Goal: Task Accomplishment & Management: Complete application form

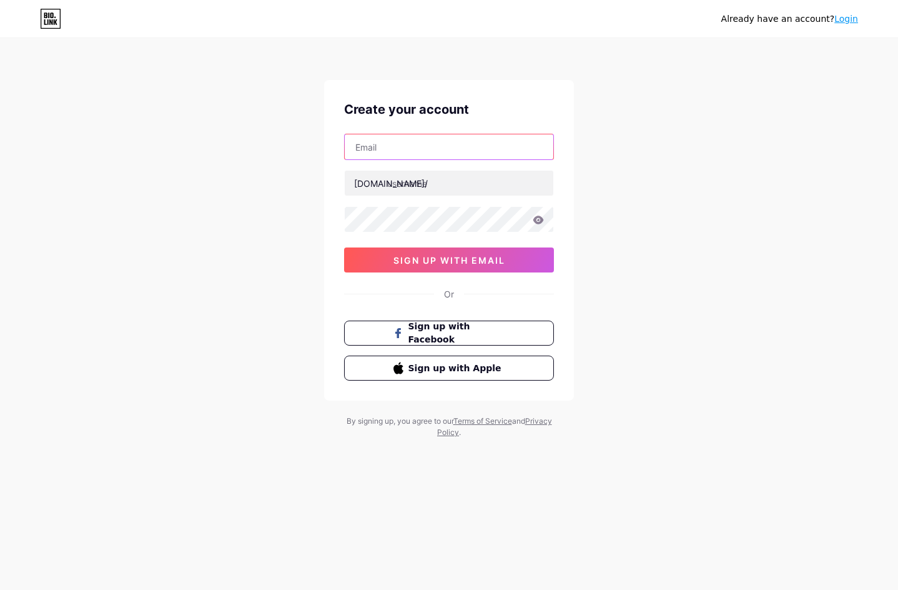
click at [458, 156] on input "text" at bounding box center [449, 146] width 209 height 25
click at [797, 131] on div "Already have an account? Login Create your account [DOMAIN_NAME]/ 0cAFcWeA7PBwj…" at bounding box center [449, 239] width 898 height 478
click at [398, 137] on input "text" at bounding box center [449, 146] width 209 height 25
paste input "[EMAIL_ADDRESS][DOMAIN_NAME]"
type input "[EMAIL_ADDRESS][DOMAIN_NAME]"
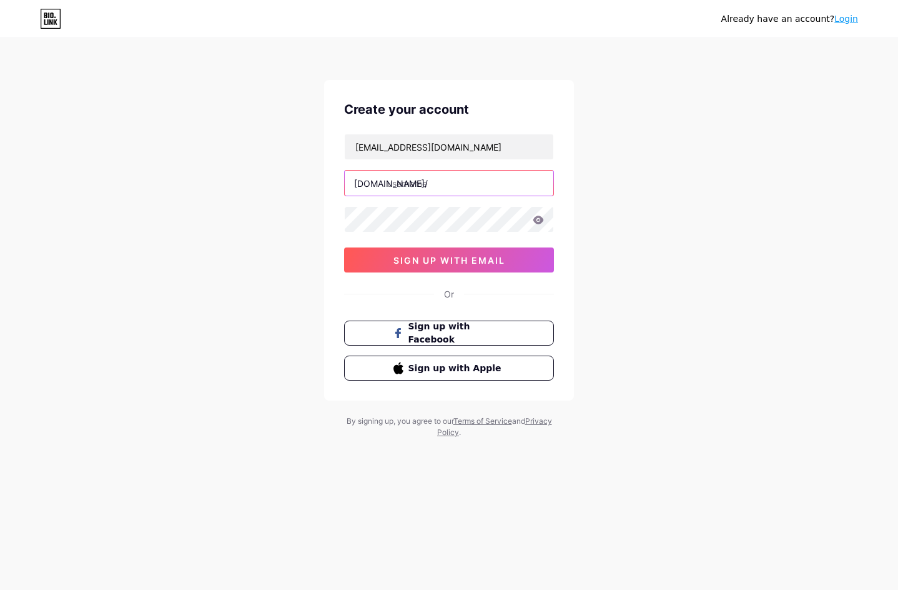
click at [469, 186] on input "text" at bounding box center [449, 183] width 209 height 25
type input "kuetoto"
click at [260, 358] on div "Already have an account? Login Create your account [EMAIL_ADDRESS][DOMAIN_NAME]…" at bounding box center [449, 239] width 898 height 478
drag, startPoint x: 438, startPoint y: 180, endPoint x: 254, endPoint y: 181, distance: 183.6
click at [255, 181] on div "Already have an account? Login Create your account [EMAIL_ADDRESS][DOMAIN_NAME]…" at bounding box center [449, 239] width 898 height 478
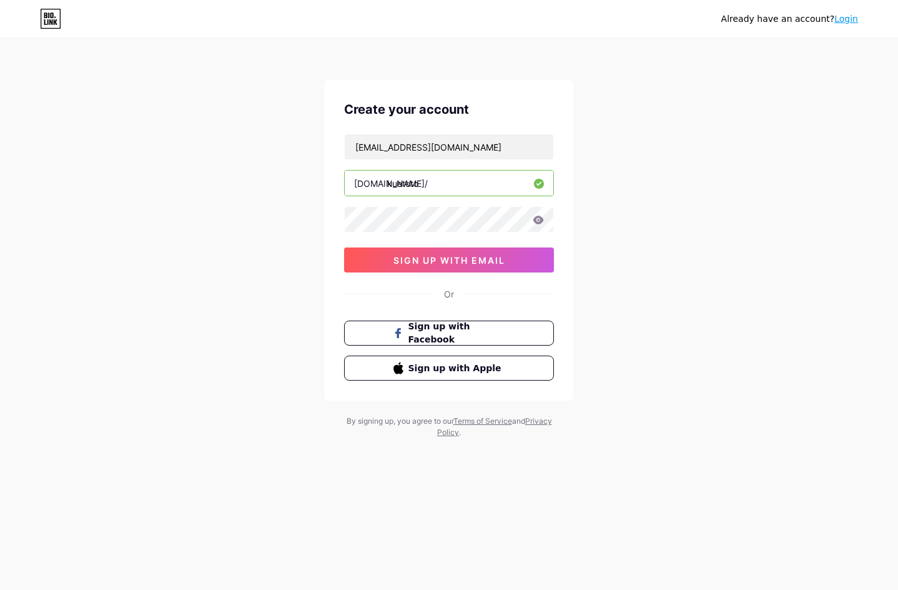
click at [690, 246] on div "Already have an account? Login Create your account [EMAIL_ADDRESS][DOMAIN_NAME]…" at bounding box center [449, 239] width 898 height 478
click at [649, 243] on div "Already have an account? Login Create your account [EMAIL_ADDRESS][DOMAIN_NAME]…" at bounding box center [449, 239] width 898 height 478
click at [508, 260] on button "sign up with email" at bounding box center [449, 259] width 210 height 25
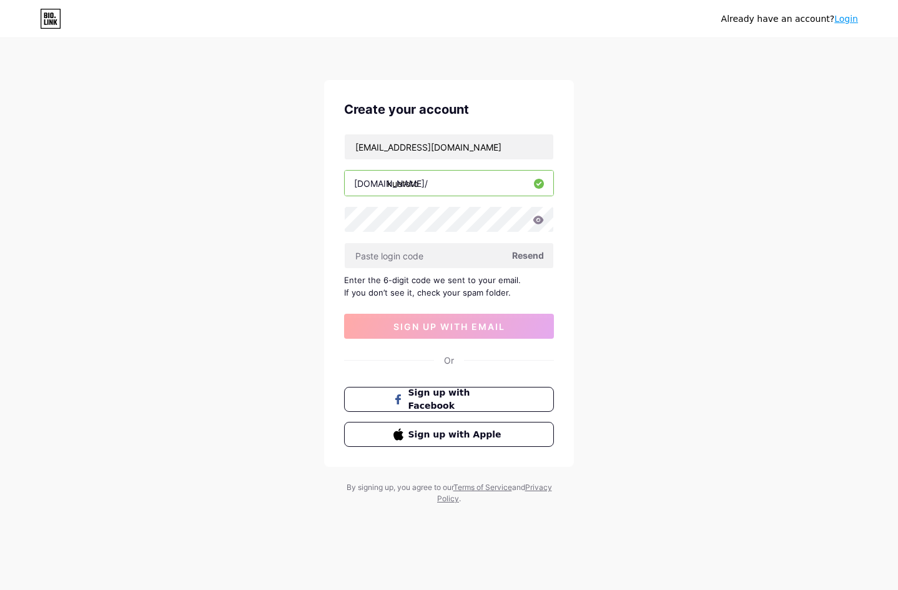
click at [529, 254] on span "Resend" at bounding box center [528, 255] width 32 height 13
click at [565, 283] on div "Create your account [EMAIL_ADDRESS][DOMAIN_NAME] [DOMAIN_NAME]/ kuetoto Resend …" at bounding box center [449, 273] width 250 height 387
click at [427, 292] on div "Enter the 6-digit code we sent to your email. If you don’t see it, check your s…" at bounding box center [449, 286] width 210 height 25
click at [636, 264] on div "Already have an account? Login Create your account sabibi0909@gmail.com bio.lin…" at bounding box center [449, 272] width 898 height 544
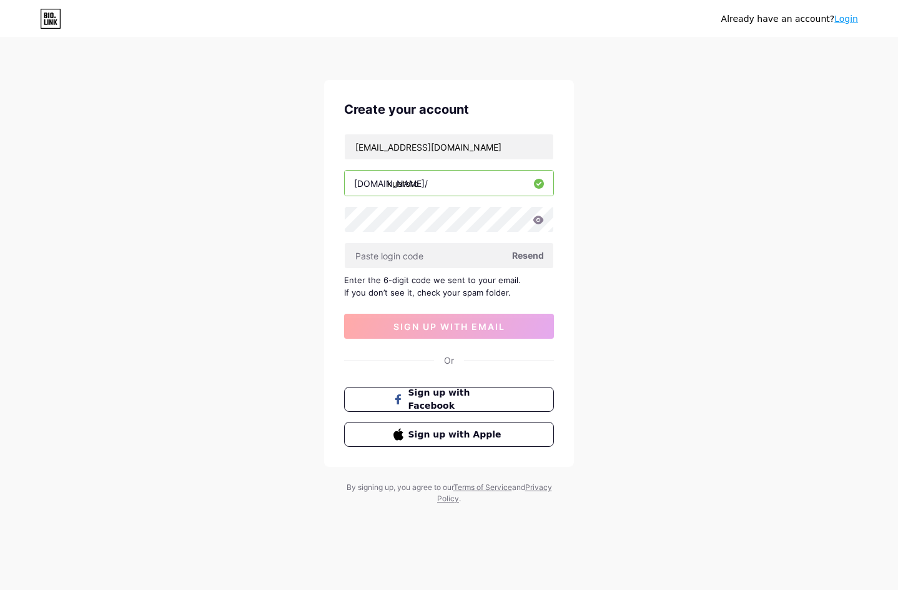
click at [571, 26] on div "Already have an account? Login" at bounding box center [449, 19] width 898 height 20
click at [437, 255] on input "text" at bounding box center [449, 255] width 209 height 25
drag, startPoint x: 322, startPoint y: 166, endPoint x: 199, endPoint y: 159, distance: 122.6
click at [199, 159] on div "Already have an account? Login Create your account sabibi0909@gmail.com bio.lin…" at bounding box center [449, 272] width 898 height 544
click at [471, 148] on input "sabibi0909@gmail.com" at bounding box center [449, 146] width 209 height 25
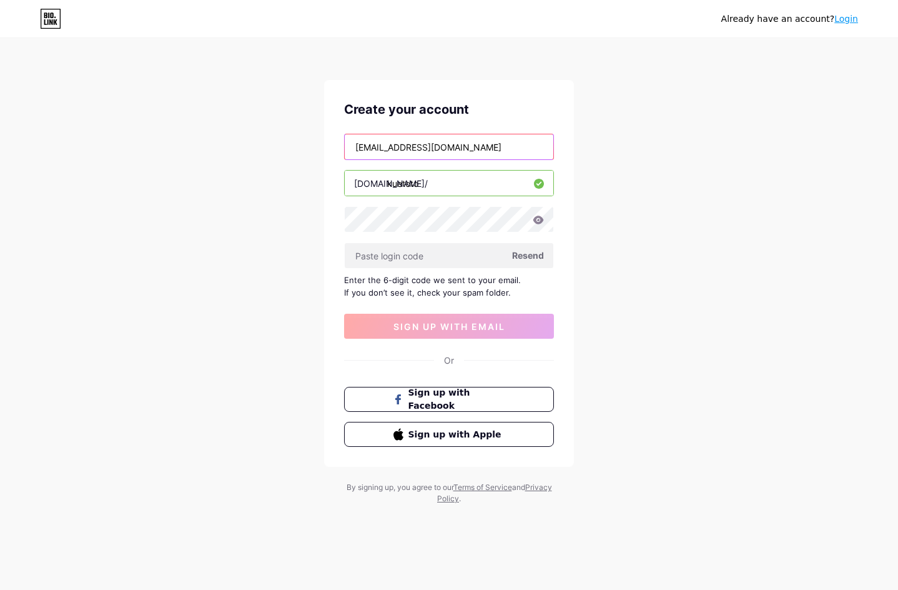
click at [471, 148] on input "sabibi0909@gmail.com" at bounding box center [449, 146] width 209 height 25
paste input "kuetoto2"
type input "[EMAIL_ADDRESS][DOMAIN_NAME]"
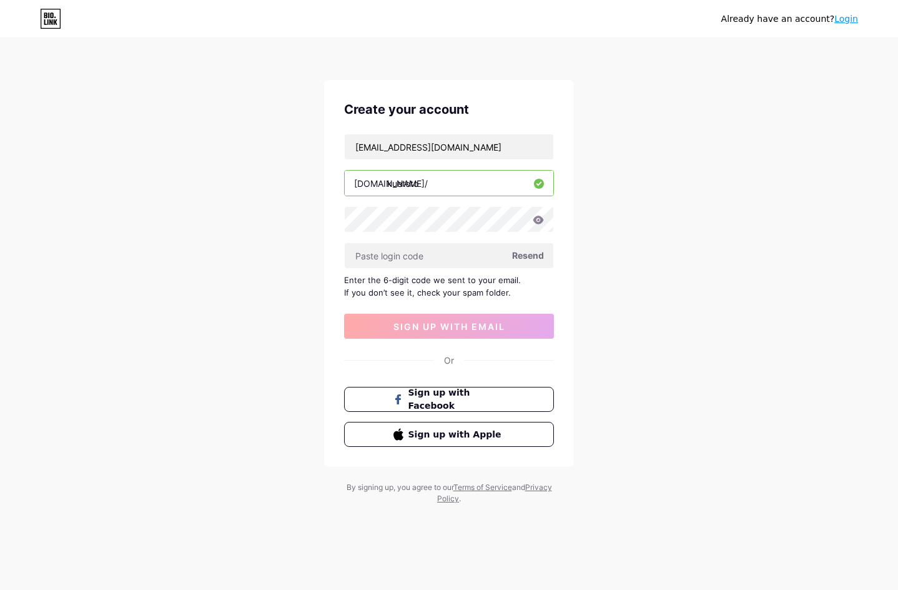
click at [733, 255] on div "Already have an account? Login Create your account kuetoto2@gmail.com bio.link/…" at bounding box center [449, 272] width 898 height 544
click at [503, 147] on input "[EMAIL_ADDRESS][DOMAIN_NAME]" at bounding box center [449, 146] width 209 height 25
click at [427, 257] on input "text" at bounding box center [449, 255] width 209 height 25
click at [535, 252] on span "Resend" at bounding box center [528, 255] width 32 height 13
click at [408, 254] on input "text" at bounding box center [449, 255] width 209 height 25
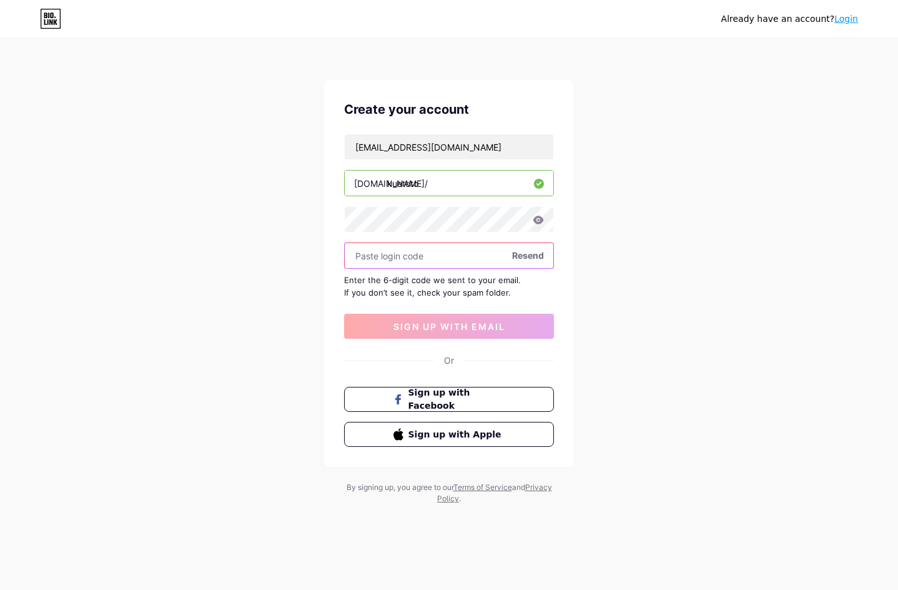
paste input "840241"
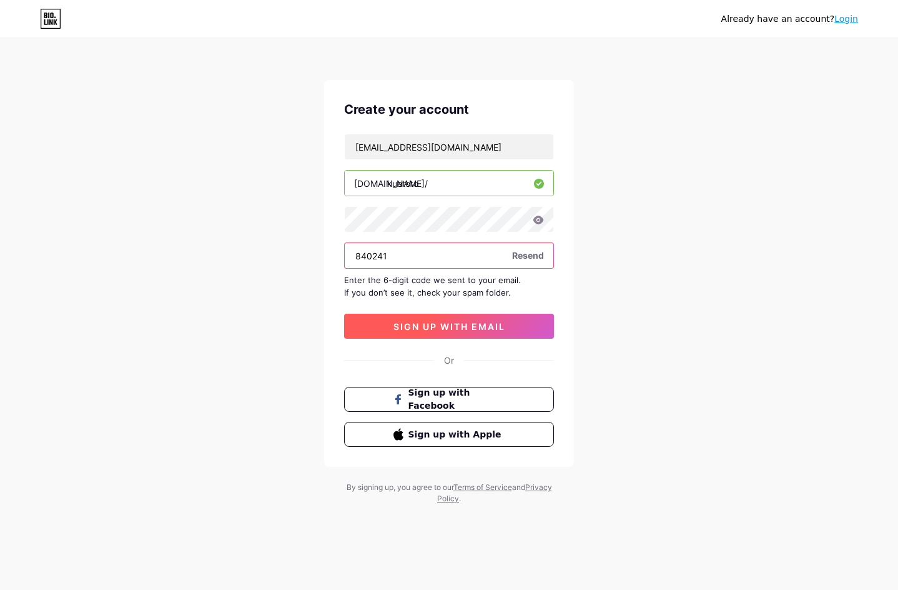
type input "840241"
click at [446, 330] on span "sign up with email" at bounding box center [449, 326] width 112 height 11
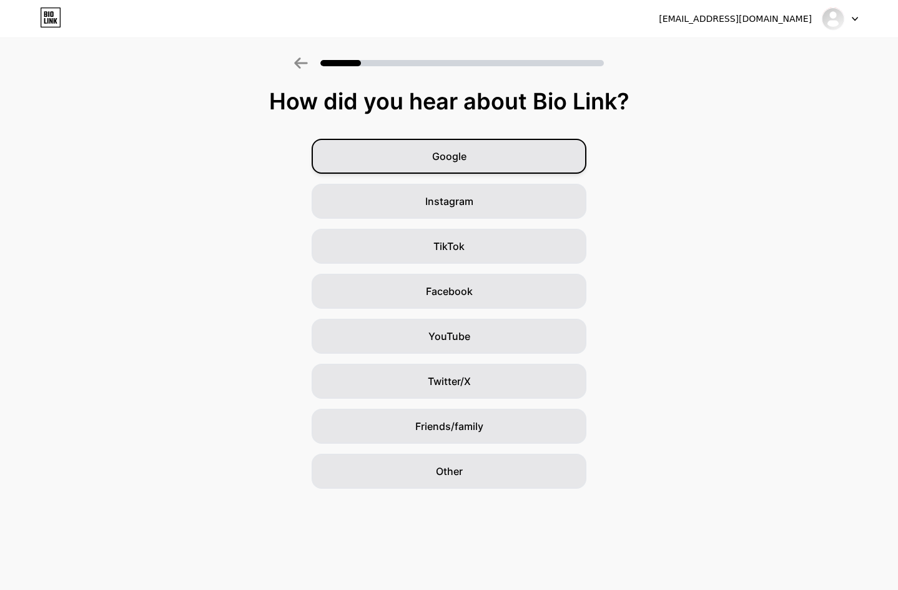
click at [514, 154] on div "Google" at bounding box center [449, 156] width 275 height 35
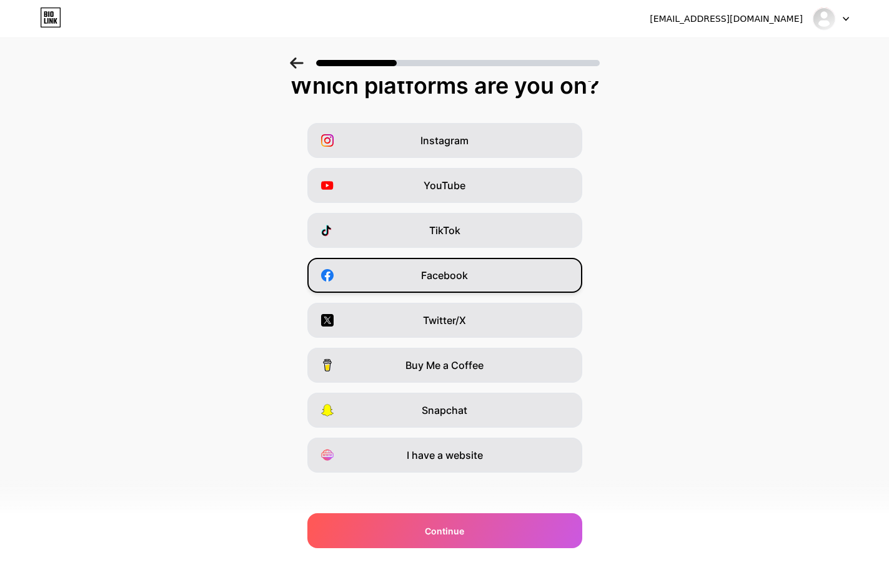
scroll to position [21, 0]
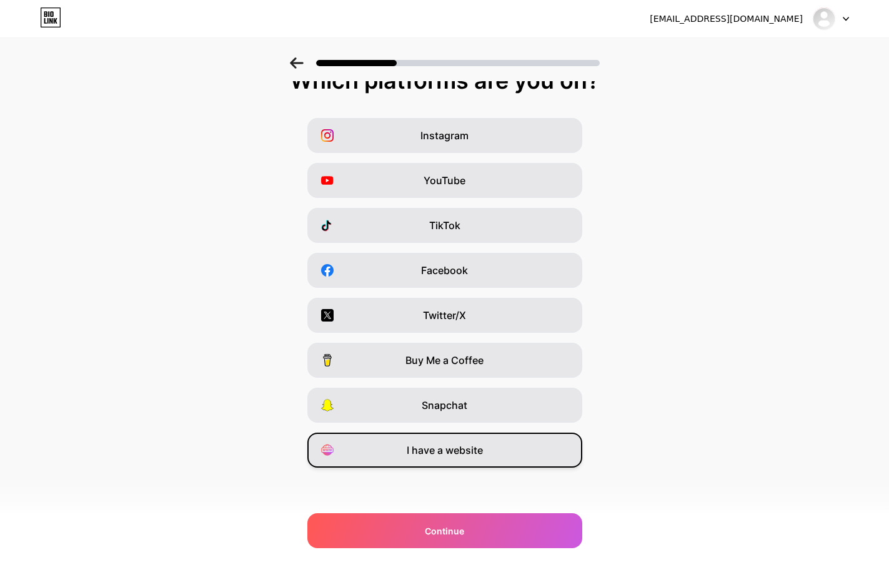
click at [454, 443] on span "I have a website" at bounding box center [445, 450] width 76 height 15
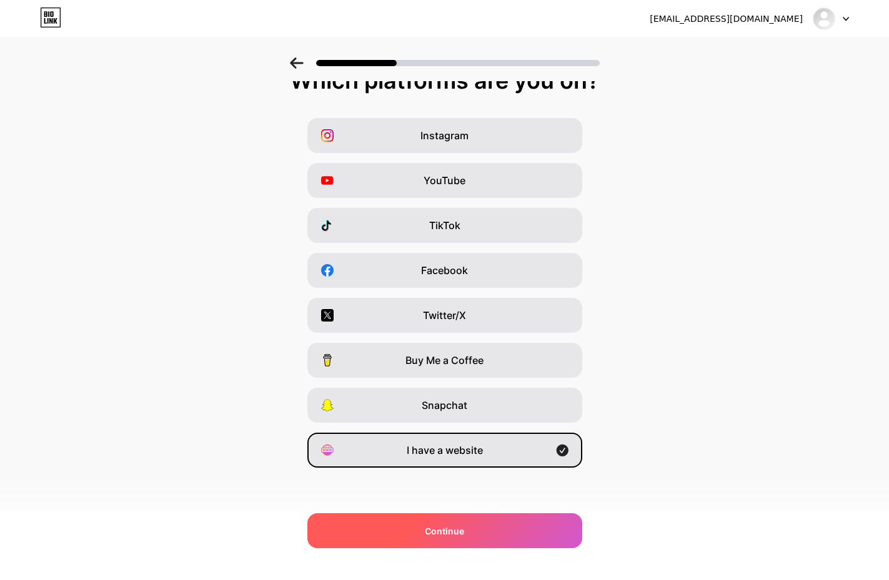
click at [474, 532] on div "Continue" at bounding box center [444, 530] width 275 height 35
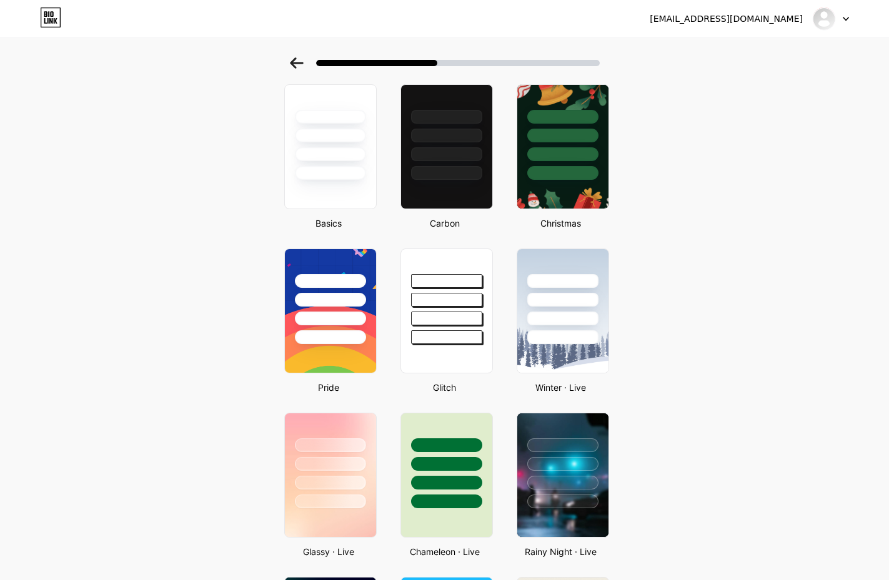
scroll to position [0, 0]
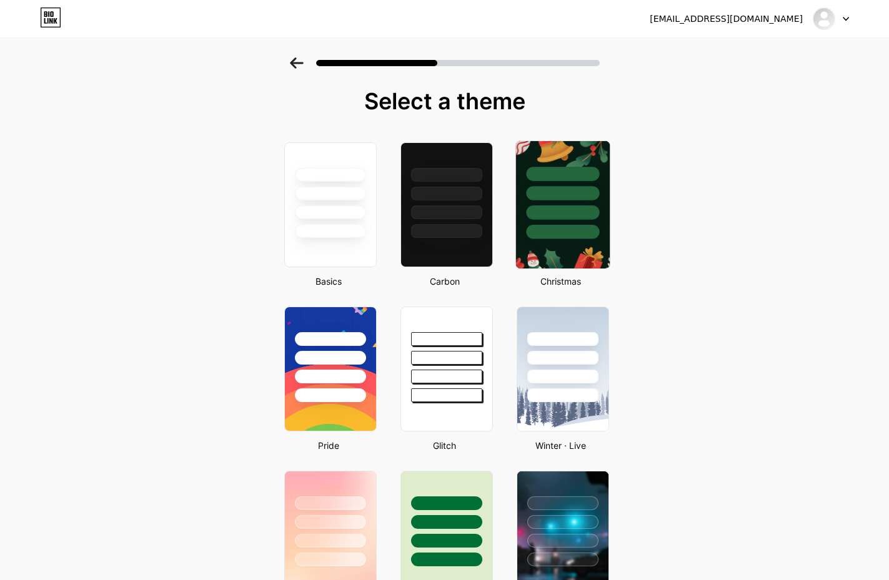
click at [562, 217] on div at bounding box center [562, 212] width 73 height 14
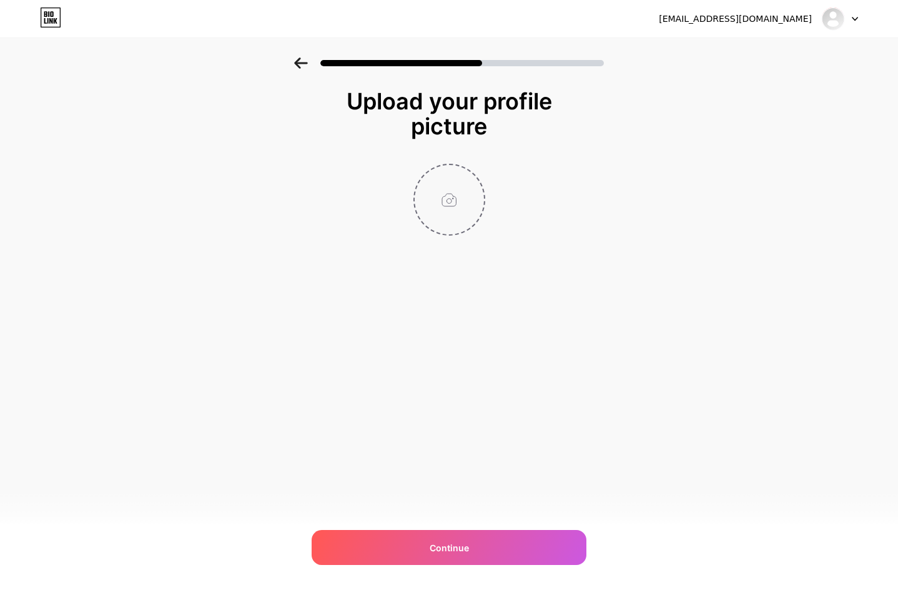
click at [444, 195] on input "file" at bounding box center [449, 199] width 69 height 69
type input "C:\fakepath\New Project.jpg"
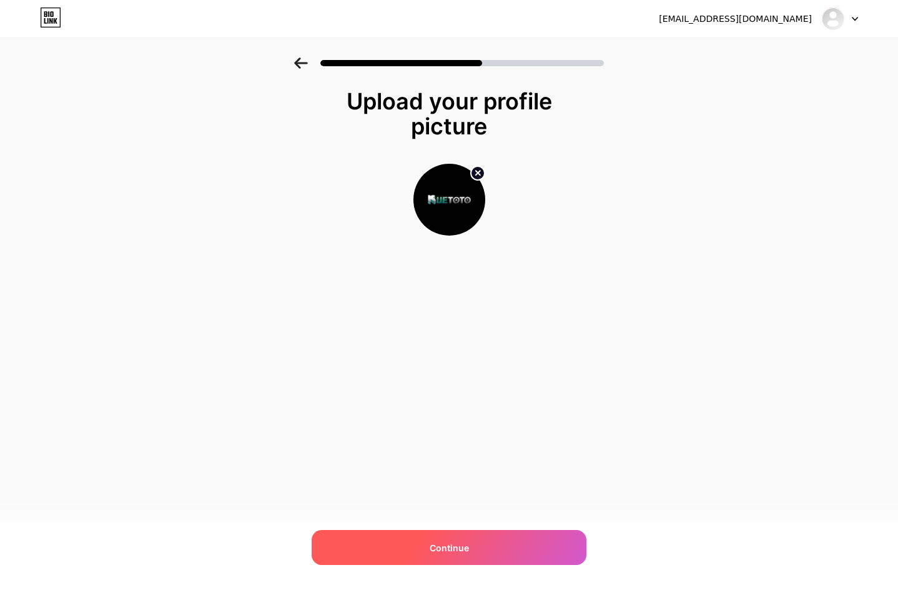
click at [473, 541] on div "Continue" at bounding box center [449, 547] width 275 height 35
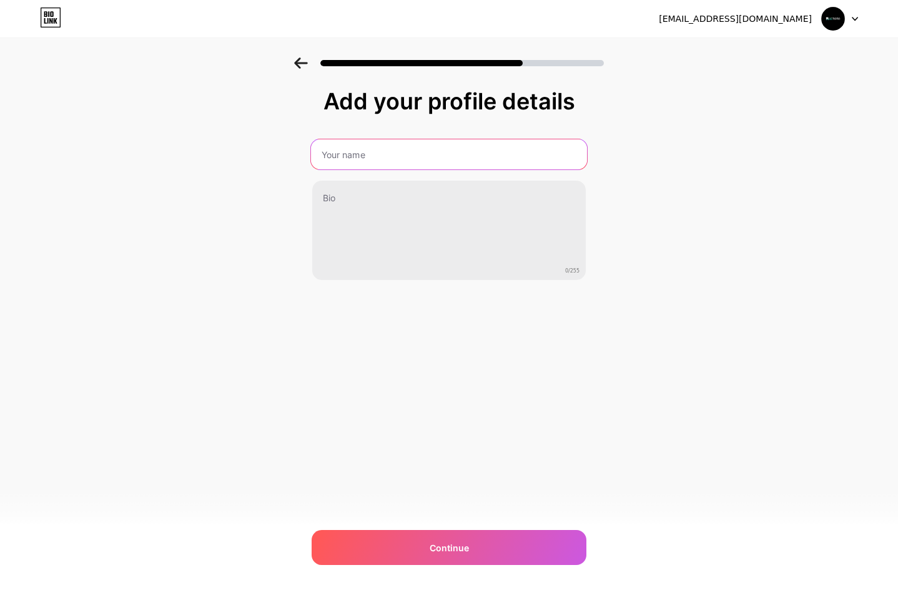
click at [349, 147] on input "text" at bounding box center [449, 154] width 276 height 30
type input "KUETOTO"
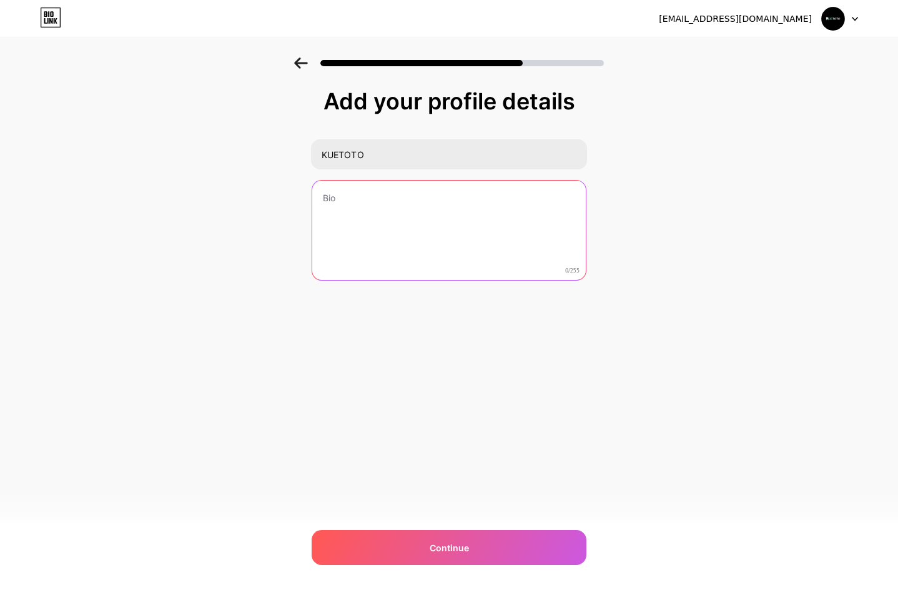
click at [372, 207] on textarea at bounding box center [449, 231] width 274 height 101
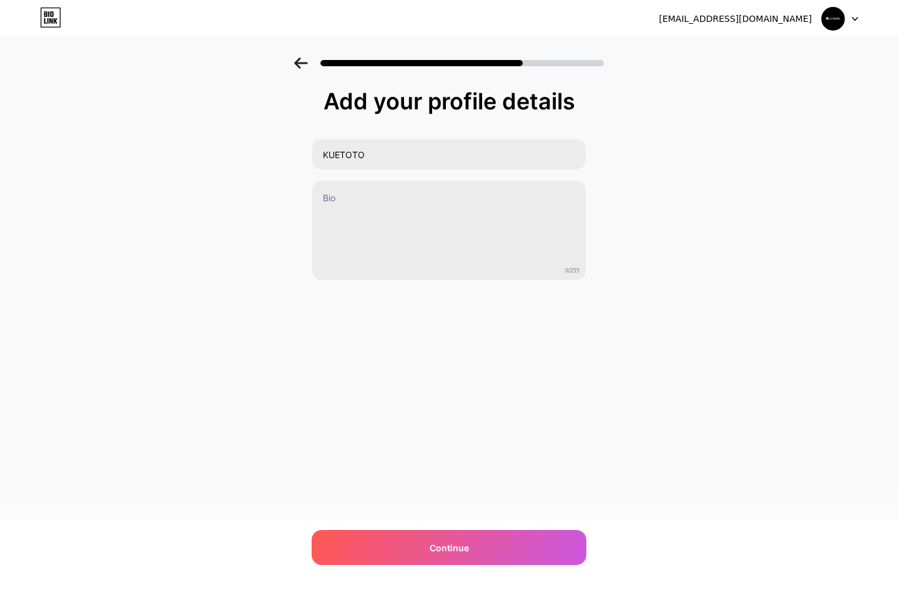
click at [762, 227] on div "Add your profile details KUETOTO 0/255 Continue Error" at bounding box center [449, 199] width 898 height 285
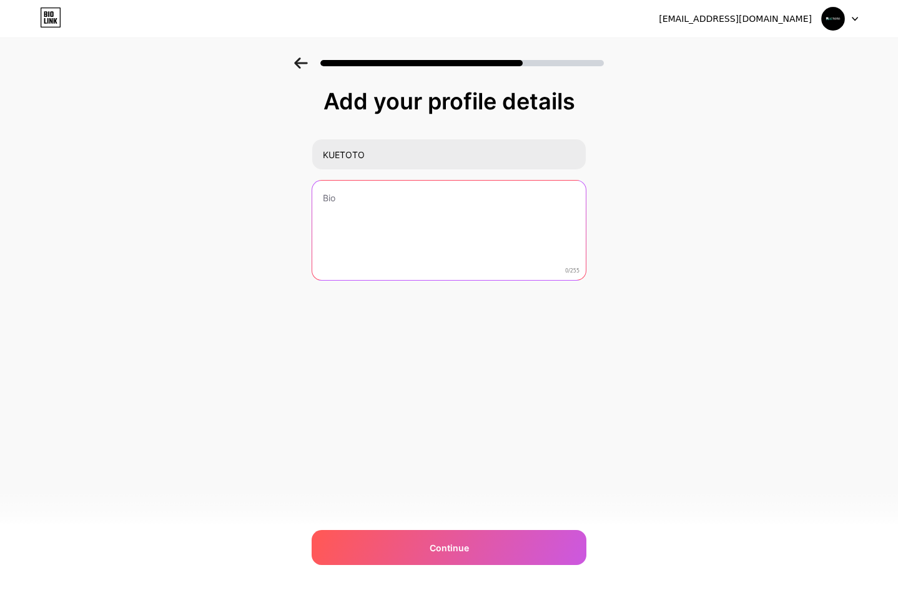
click at [417, 220] on textarea at bounding box center [449, 231] width 274 height 101
type textarea "M"
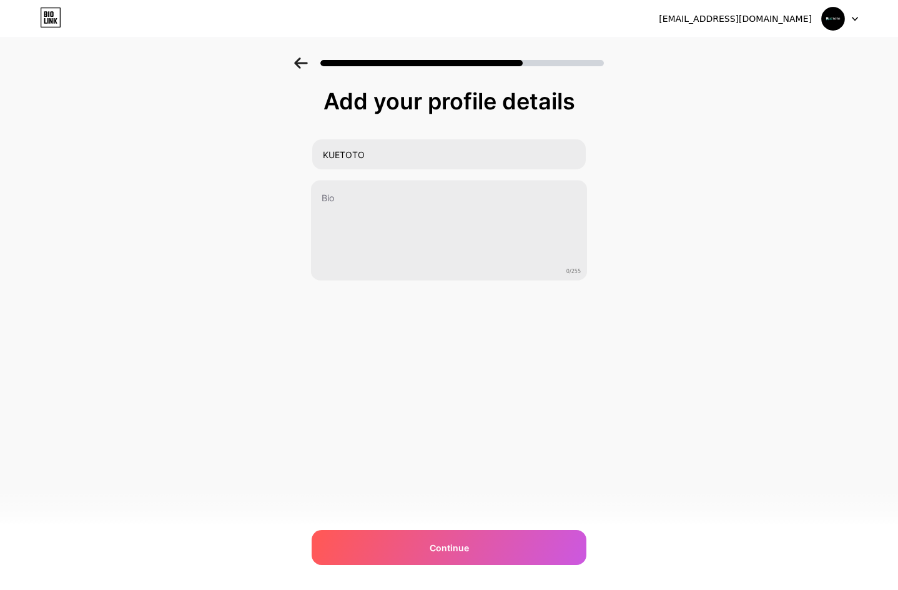
click at [687, 234] on div "Add your profile details KUETOTO 0/255 Continue Error" at bounding box center [449, 199] width 898 height 285
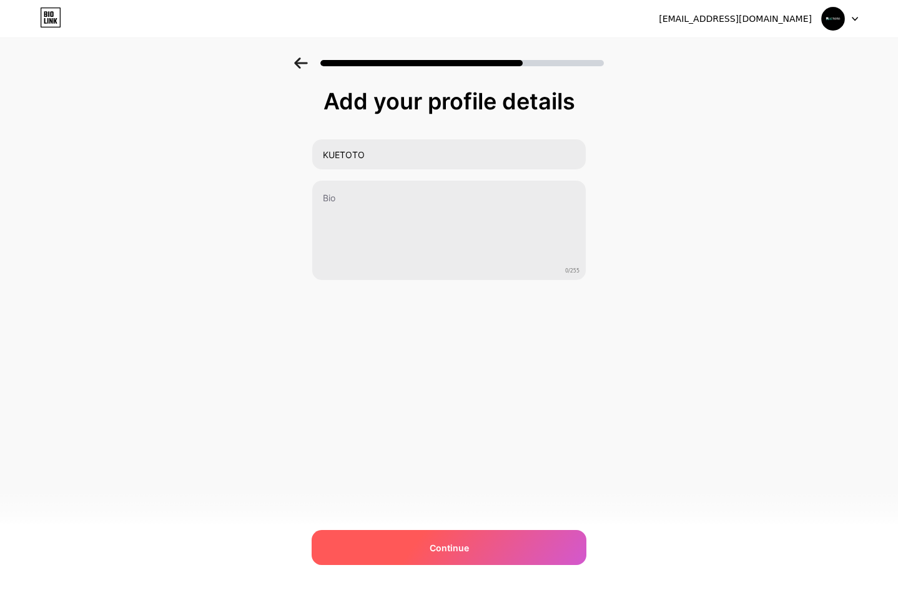
click at [487, 549] on div "Continue" at bounding box center [449, 547] width 275 height 35
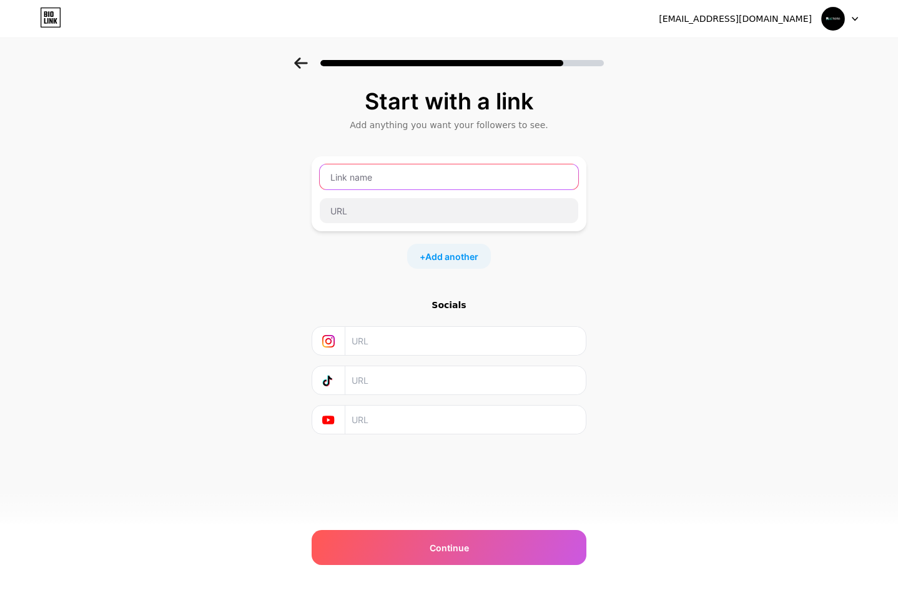
click at [379, 184] on input "text" at bounding box center [449, 176] width 259 height 25
type input "KUETOTO LOGIN"
click at [208, 301] on div "Start with a link Add anything you want your followers to see. KUETOTO LOGIN + …" at bounding box center [449, 276] width 898 height 439
click at [749, 290] on div "Start with a link Add anything you want your followers to see. KUETOTO LOGIN + …" at bounding box center [449, 276] width 898 height 439
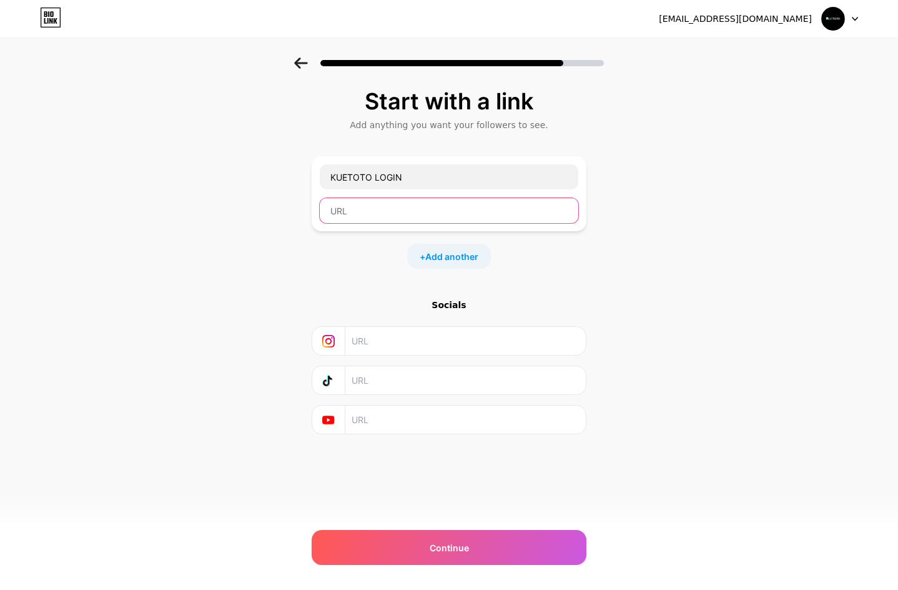
click at [367, 213] on input "text" at bounding box center [449, 210] width 259 height 25
paste input "[URL][DOMAIN_NAME]"
type input "[URL][DOMAIN_NAME]"
click at [598, 296] on div "Start with a link Add anything you want your followers to see. KUETOTO LOGIN ht…" at bounding box center [449, 276] width 898 height 439
click at [466, 259] on span "Add another" at bounding box center [451, 256] width 53 height 13
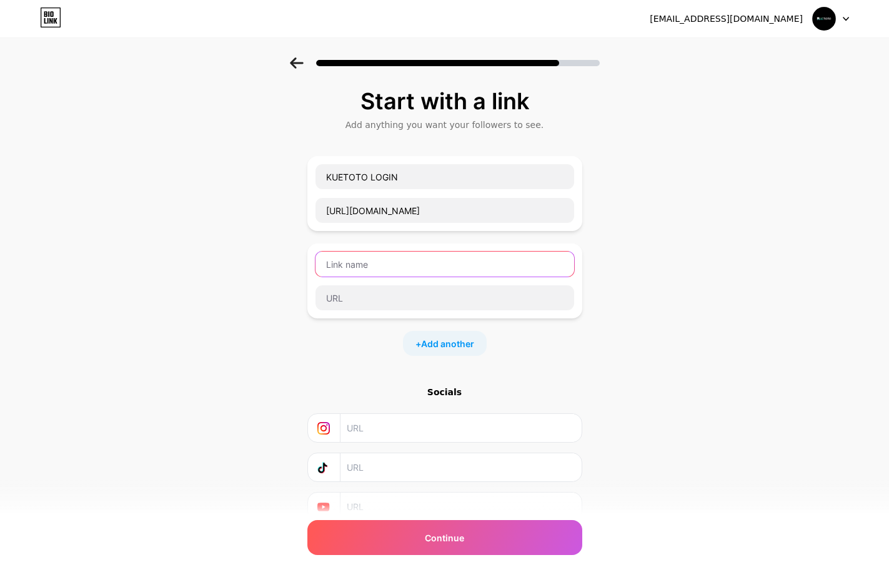
click at [329, 272] on input "text" at bounding box center [444, 264] width 259 height 25
type input "DAFTAR KUETOTO"
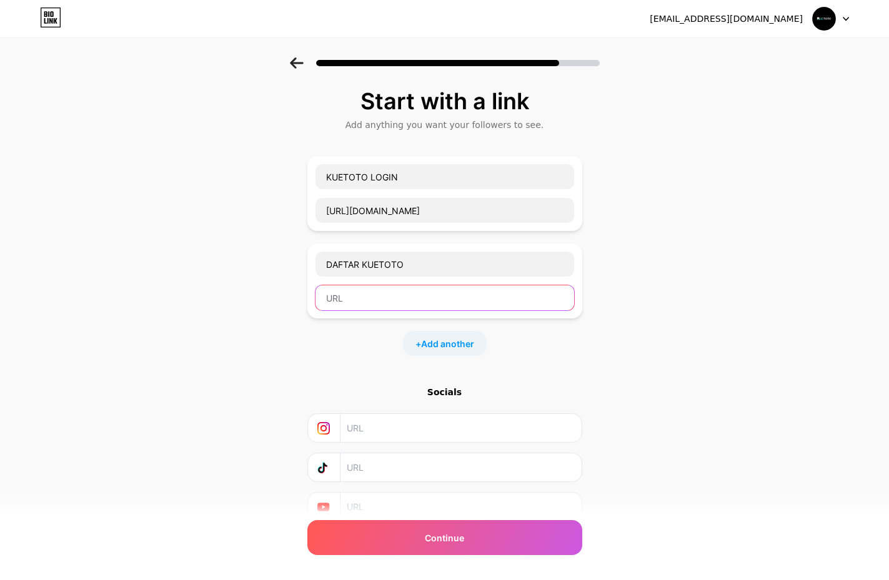
click at [428, 304] on input "text" at bounding box center [444, 297] width 259 height 25
click at [375, 297] on input "text" at bounding box center [444, 297] width 259 height 25
paste input "https://t.ly/kuegacor"
type input "https://t.ly/kuegacor"
click at [653, 336] on div "Start with a link Add anything you want your followers to see. KUETOTO LOGIN ht…" at bounding box center [444, 320] width 889 height 527
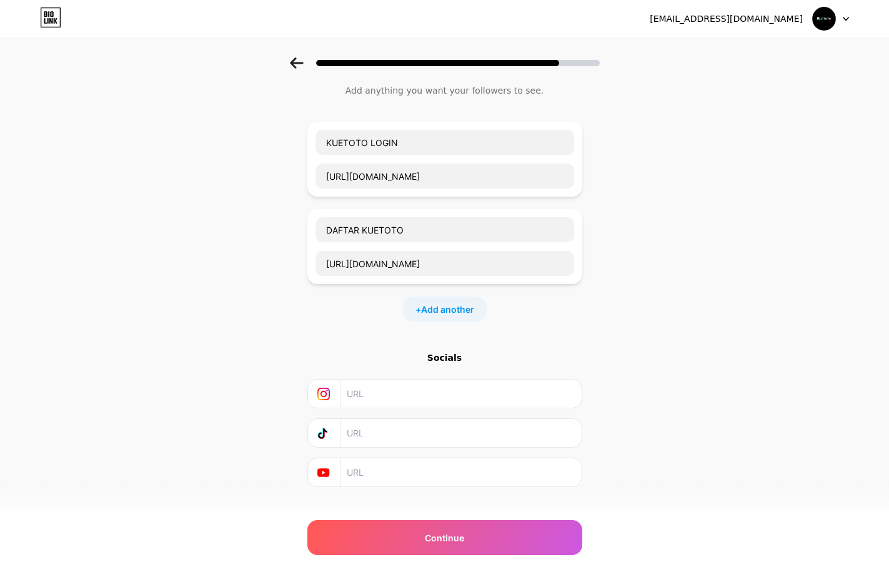
scroll to position [54, 0]
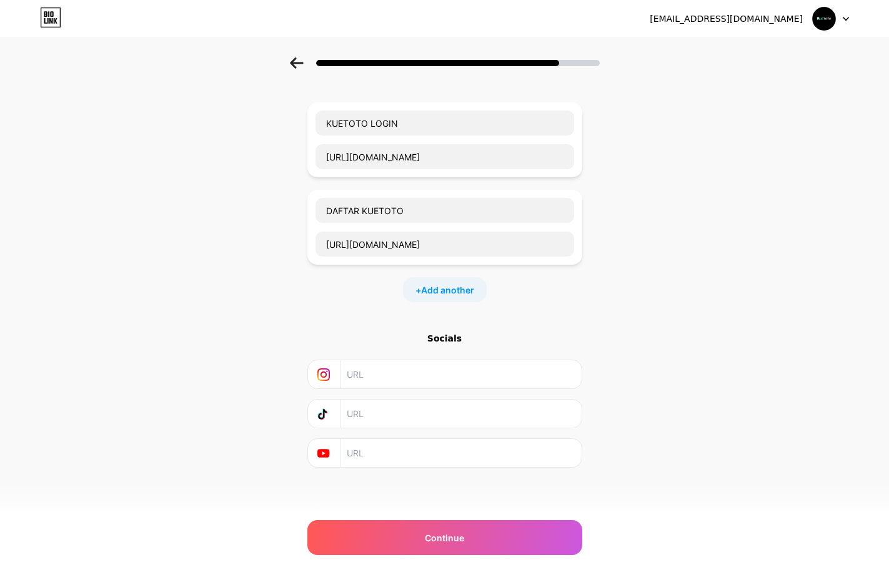
click at [404, 375] on input "text" at bounding box center [460, 374] width 227 height 28
click at [340, 324] on div "Start with a link Add anything you want your followers to see. KUETOTO LOGIN ht…" at bounding box center [444, 251] width 275 height 433
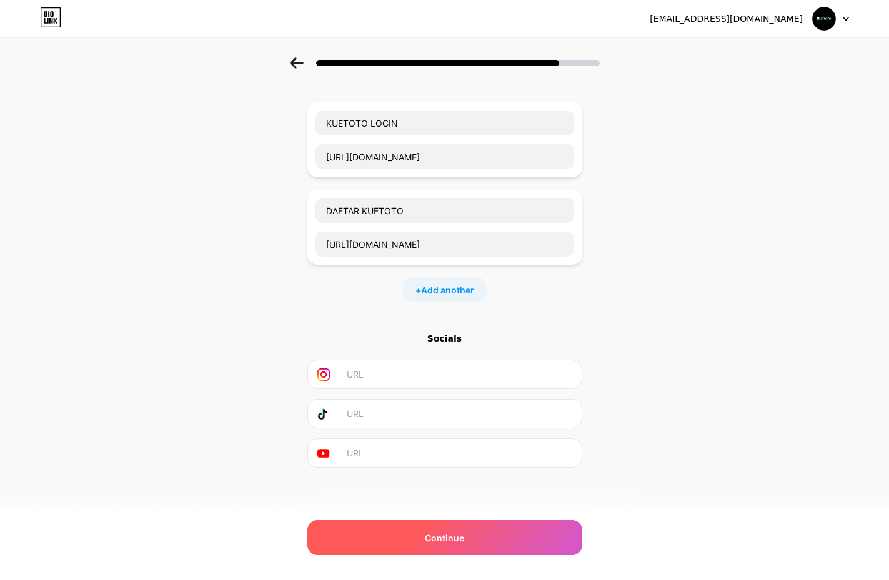
click at [445, 537] on span "Continue" at bounding box center [444, 538] width 39 height 13
click at [450, 535] on span "Continue" at bounding box center [444, 538] width 39 height 13
click at [447, 538] on span "Continue" at bounding box center [444, 538] width 39 height 13
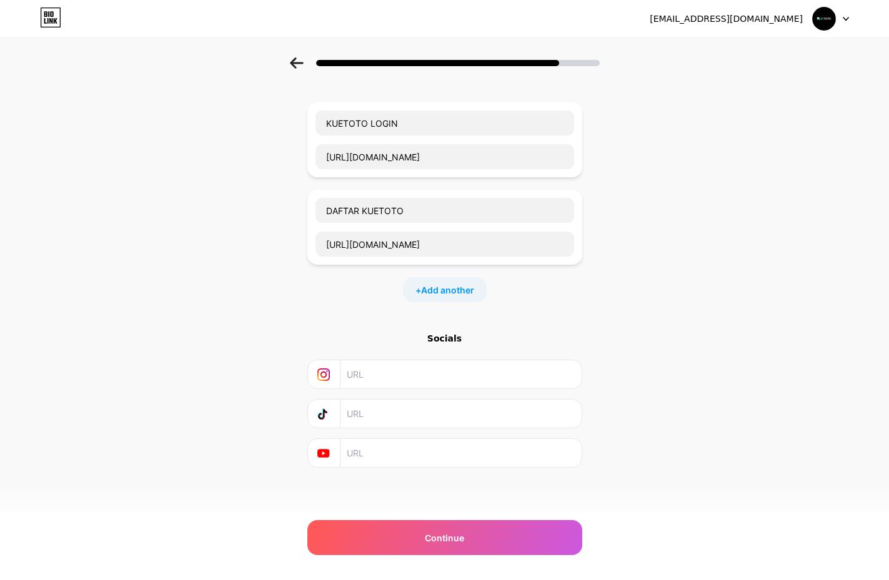
click at [392, 365] on input "text" at bounding box center [460, 374] width 227 height 28
click at [385, 460] on input "text" at bounding box center [460, 453] width 227 height 28
click at [386, 372] on input "text" at bounding box center [460, 374] width 227 height 28
type input "k"
paste input "https://www.instagram.com/kuetoto88/"
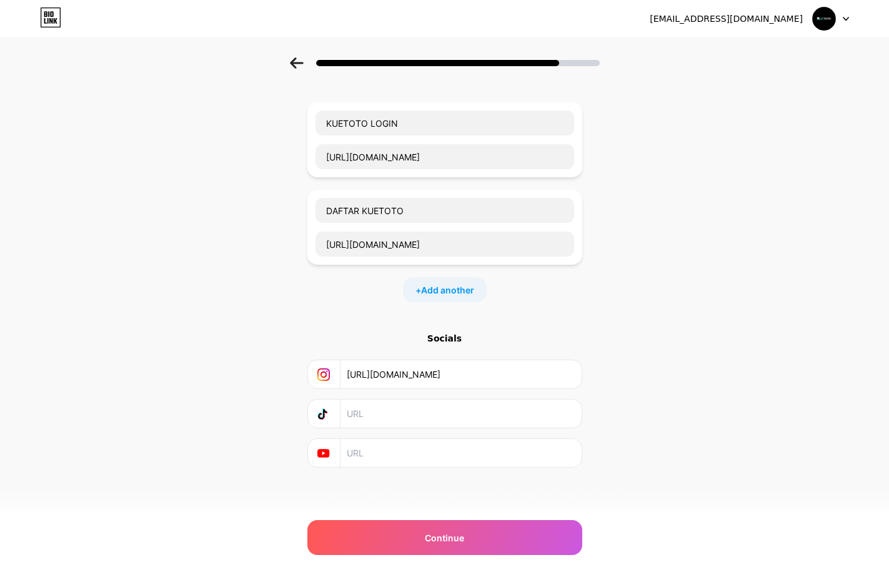
type input "https://www.instagram.com/kuetoto888"
click at [670, 359] on div "Start with a link Add anything you want your followers to see. KUETOTO LOGIN ht…" at bounding box center [444, 267] width 889 height 527
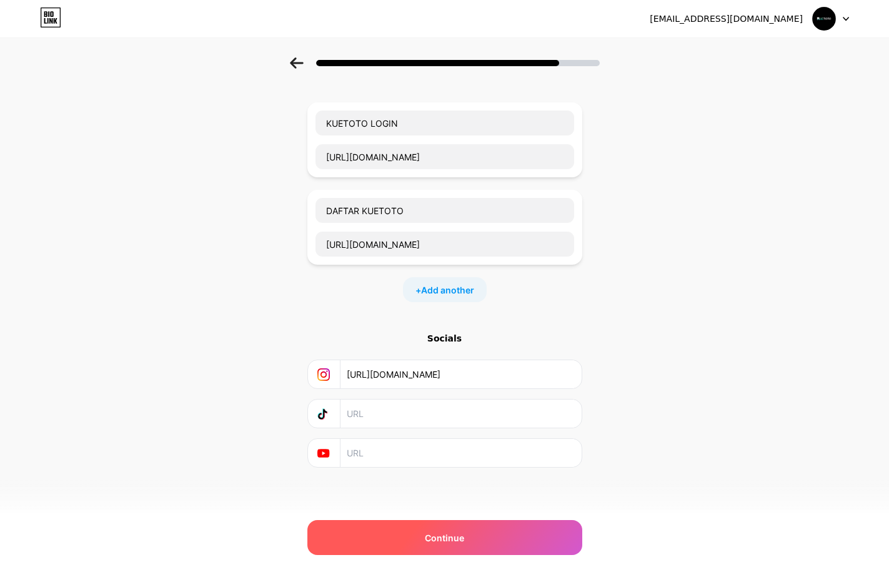
click at [464, 538] on span "Continue" at bounding box center [444, 538] width 39 height 13
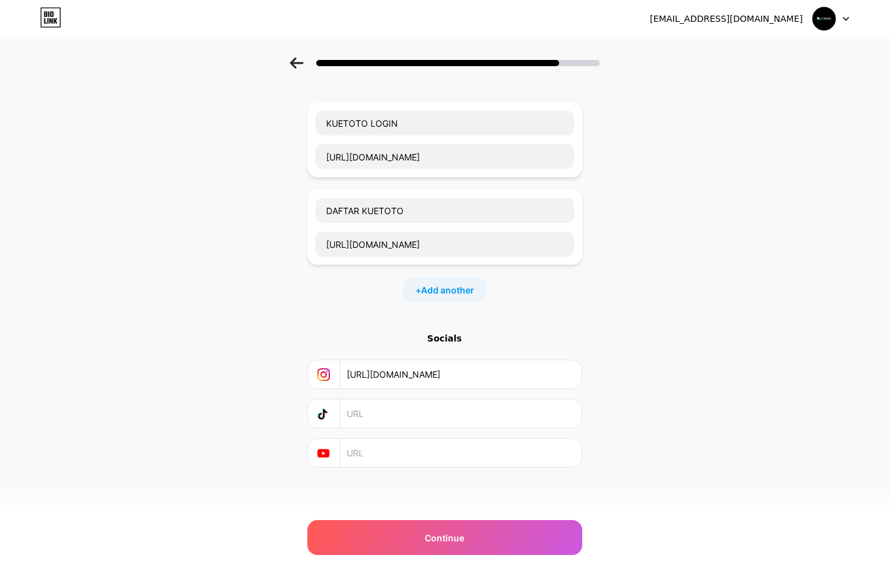
click at [417, 420] on input "text" at bounding box center [460, 414] width 227 height 28
click at [389, 453] on input "text" at bounding box center [460, 453] width 227 height 28
click at [380, 414] on input "text" at bounding box center [460, 414] width 227 height 28
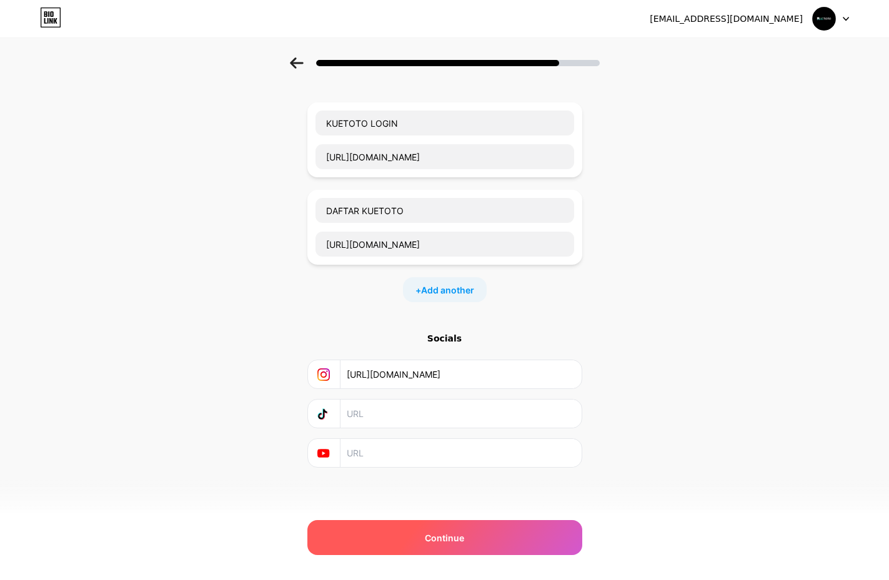
click at [413, 543] on div "Continue" at bounding box center [444, 537] width 275 height 35
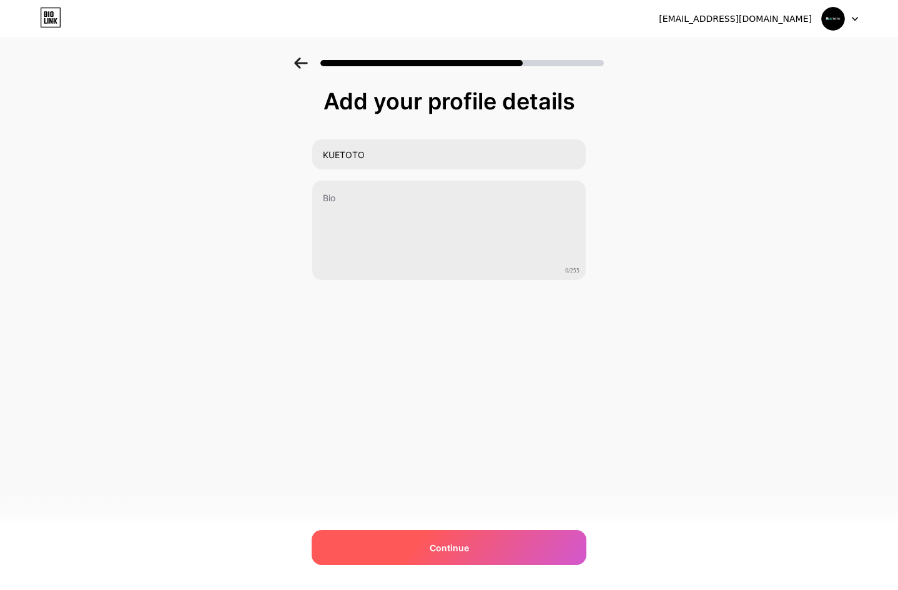
click at [463, 540] on div "Continue" at bounding box center [449, 547] width 275 height 35
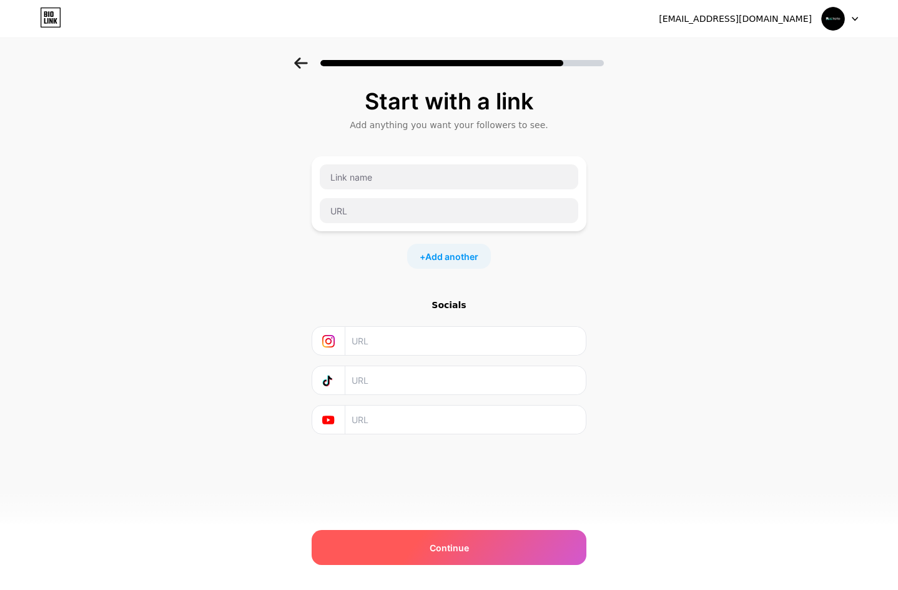
click at [453, 537] on div "Continue" at bounding box center [449, 547] width 275 height 35
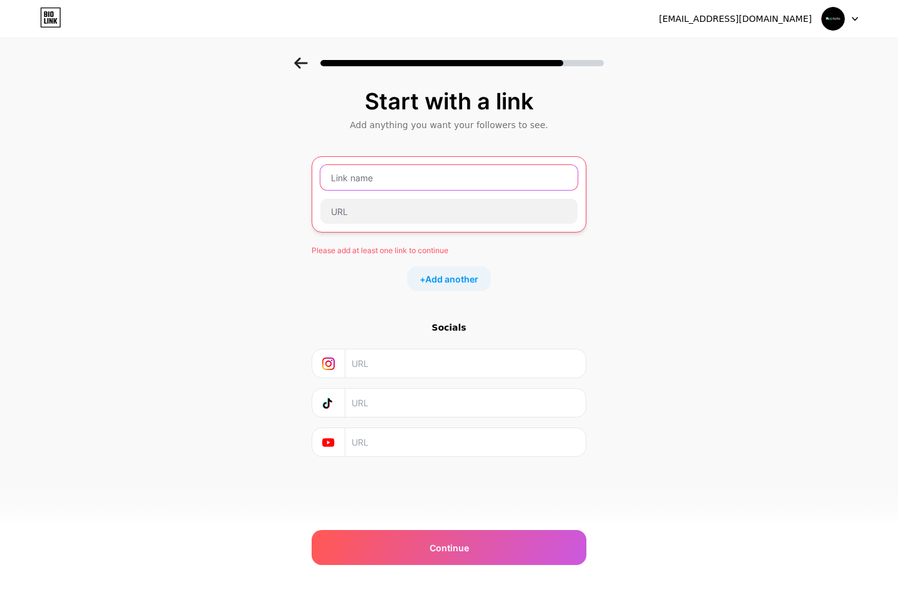
click at [385, 172] on input "text" at bounding box center [448, 177] width 257 height 25
click at [374, 185] on input "text" at bounding box center [448, 177] width 257 height 25
paste input "[URL][DOMAIN_NAME]"
type input "[URL][DOMAIN_NAME]"
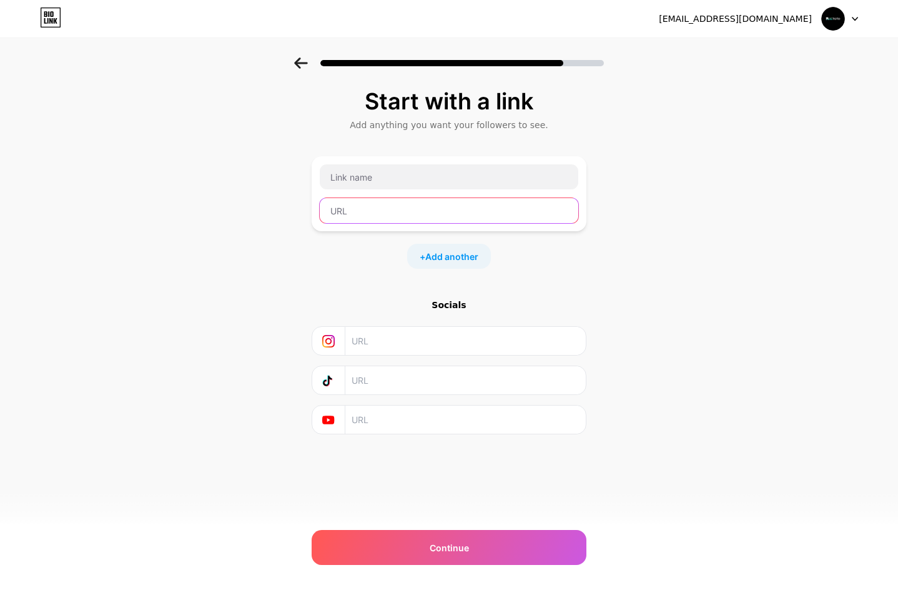
paste input "[URL][DOMAIN_NAME]"
click at [398, 210] on input "text" at bounding box center [449, 210] width 259 height 25
type input "[URL][DOMAIN_NAME]"
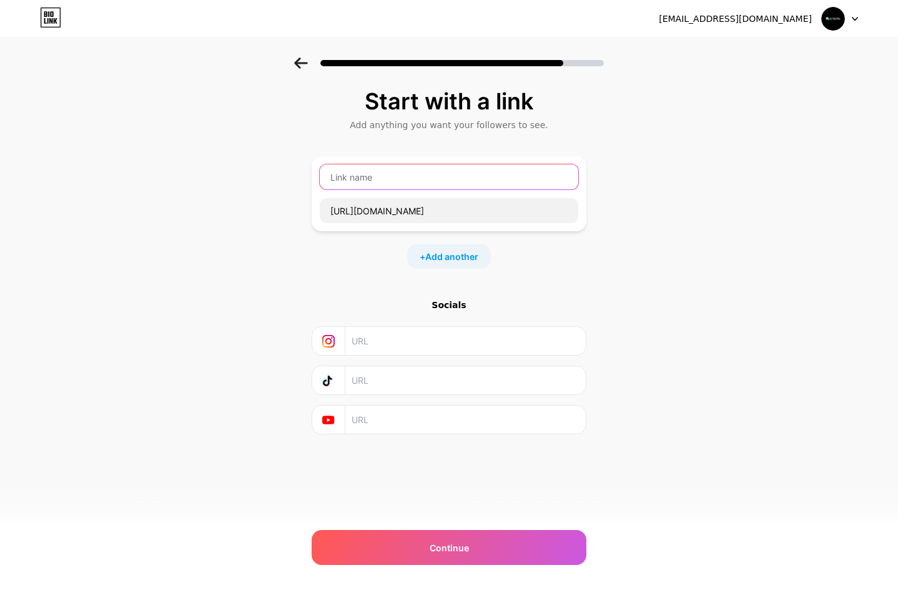
click at [409, 180] on input "text" at bounding box center [449, 176] width 259 height 25
click at [819, 282] on div "Start with a link Add anything you want your followers to see. [URL][DOMAIN_NAM…" at bounding box center [449, 276] width 898 height 439
click at [450, 184] on input "text" at bounding box center [449, 176] width 259 height 25
type input "LOGIN"
click at [695, 219] on div "Start with a link Add anything you want your followers to see. LOGIN [URL][DOMA…" at bounding box center [449, 276] width 898 height 439
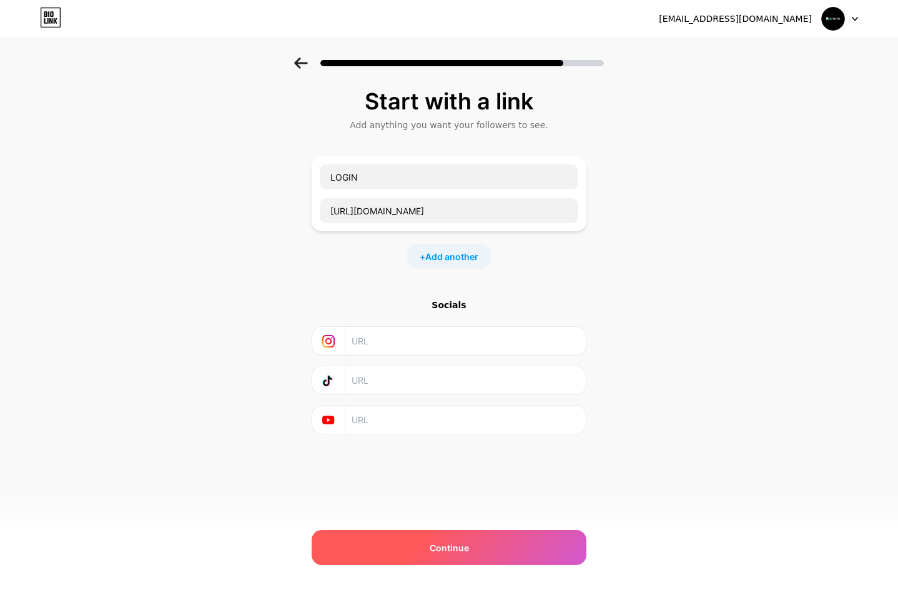
click at [458, 543] on span "Continue" at bounding box center [449, 547] width 39 height 13
click at [438, 541] on span "Continue" at bounding box center [449, 547] width 39 height 13
click at [440, 544] on span "Continue" at bounding box center [449, 547] width 39 height 13
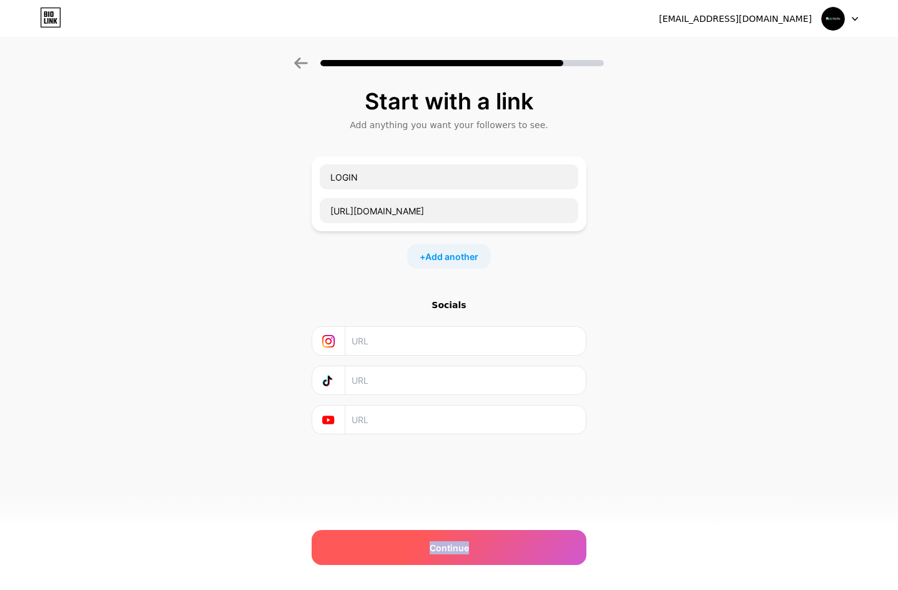
click at [440, 544] on span "Continue" at bounding box center [449, 547] width 39 height 13
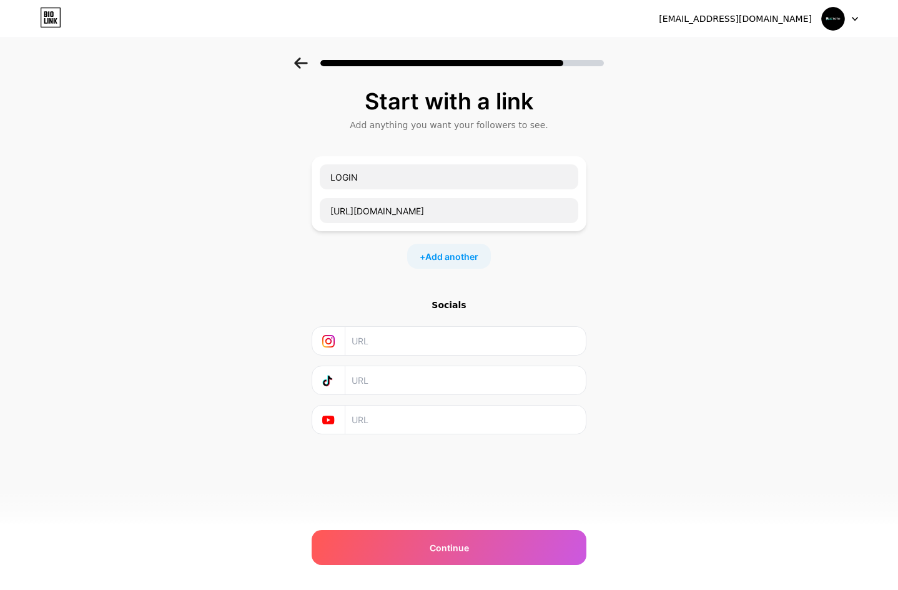
click at [763, 307] on div "Start with a link Add anything you want your followers to see. LOGIN [URL][DOMA…" at bounding box center [449, 276] width 898 height 439
click at [577, 61] on div at bounding box center [462, 63] width 284 height 6
drag, startPoint x: 444, startPoint y: 211, endPoint x: 260, endPoint y: 208, distance: 183.7
click at [260, 208] on div "Start with a link Add anything you want your followers to see. LOGIN [URL][DOMA…" at bounding box center [449, 276] width 898 height 439
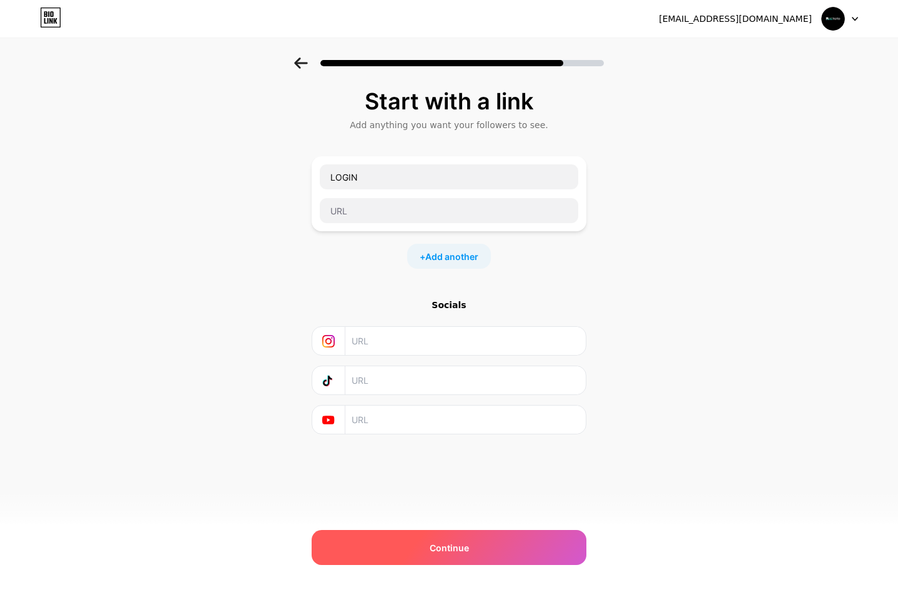
click at [433, 555] on div "Continue" at bounding box center [449, 547] width 275 height 35
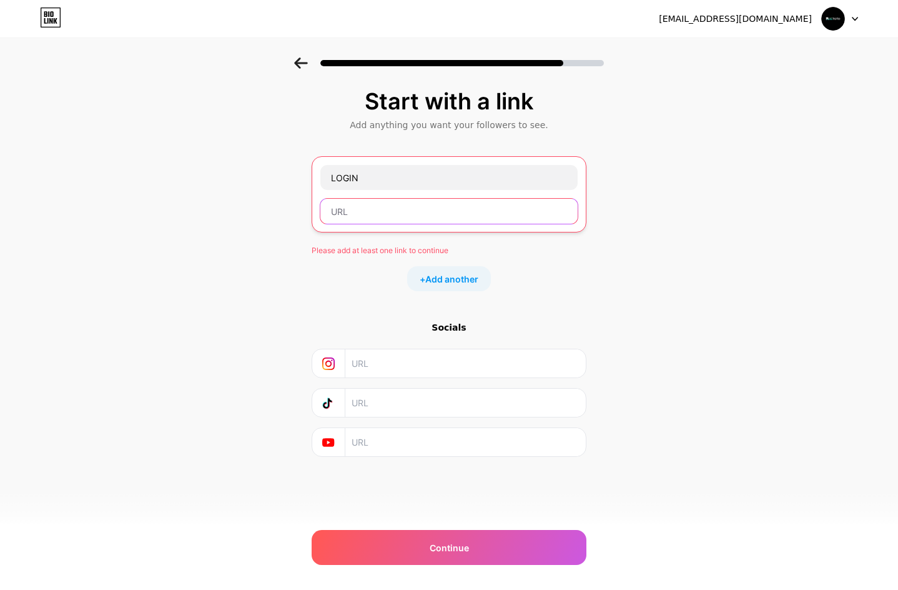
click at [382, 205] on input "text" at bounding box center [448, 211] width 257 height 25
paste input "[URL][DOMAIN_NAME]"
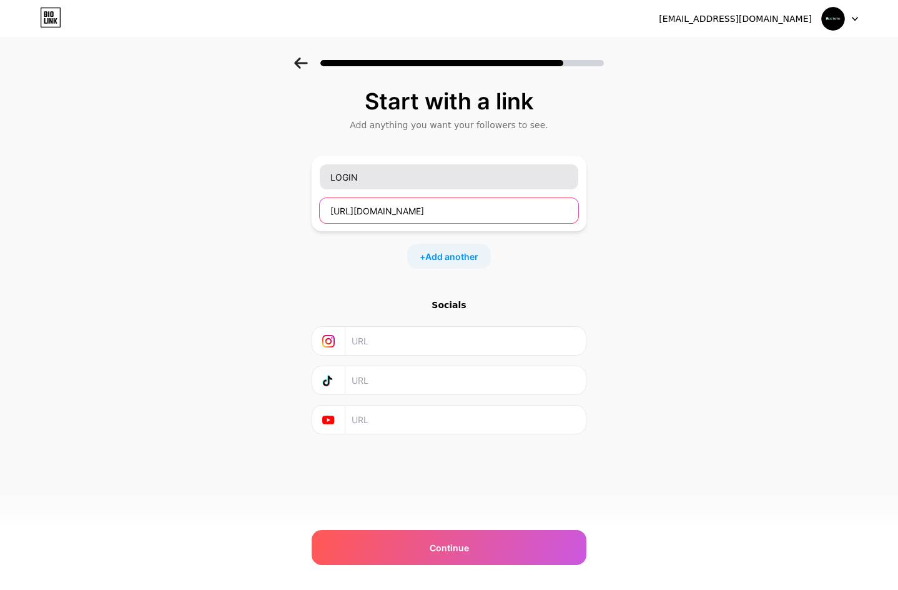
type input "[URL][DOMAIN_NAME]"
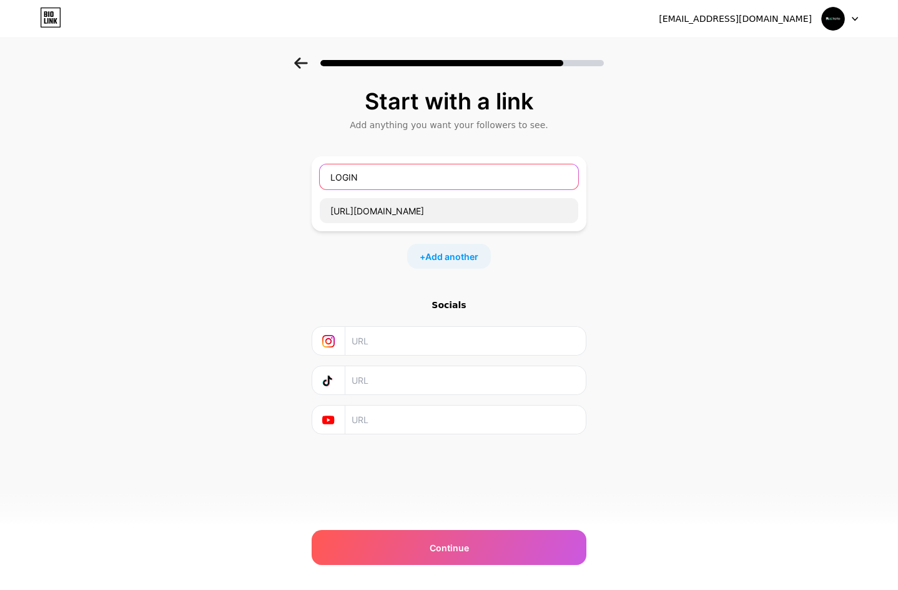
drag, startPoint x: 382, startPoint y: 181, endPoint x: 198, endPoint y: 173, distance: 184.4
click at [198, 173] on div "Start with a link Add anything you want your followers to see. LOGIN [URL][DOMA…" at bounding box center [449, 276] width 898 height 439
click at [786, 256] on div "Start with a link Add anything you want your followers to see. [URL][DOMAIN_NAM…" at bounding box center [449, 276] width 898 height 439
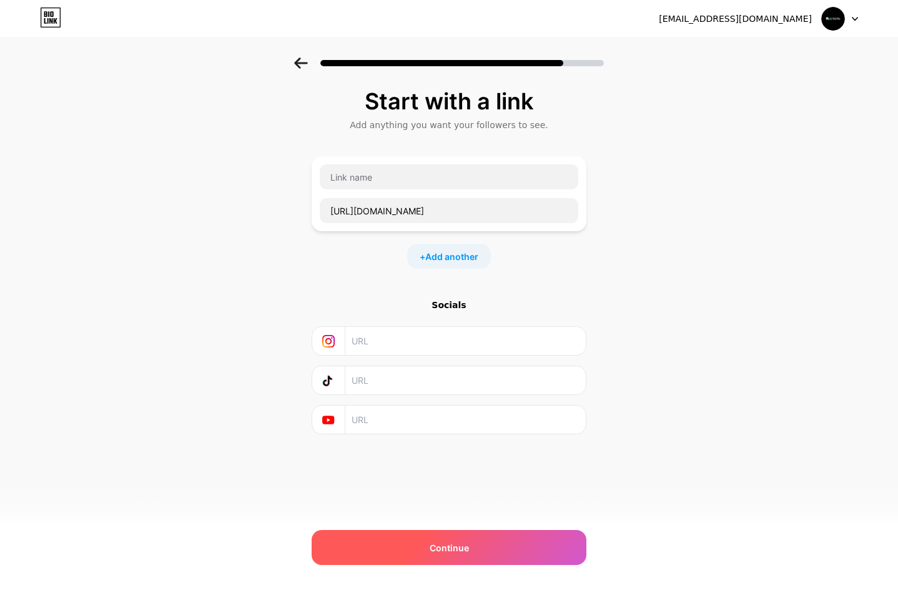
click at [398, 547] on div "Continue" at bounding box center [449, 547] width 275 height 35
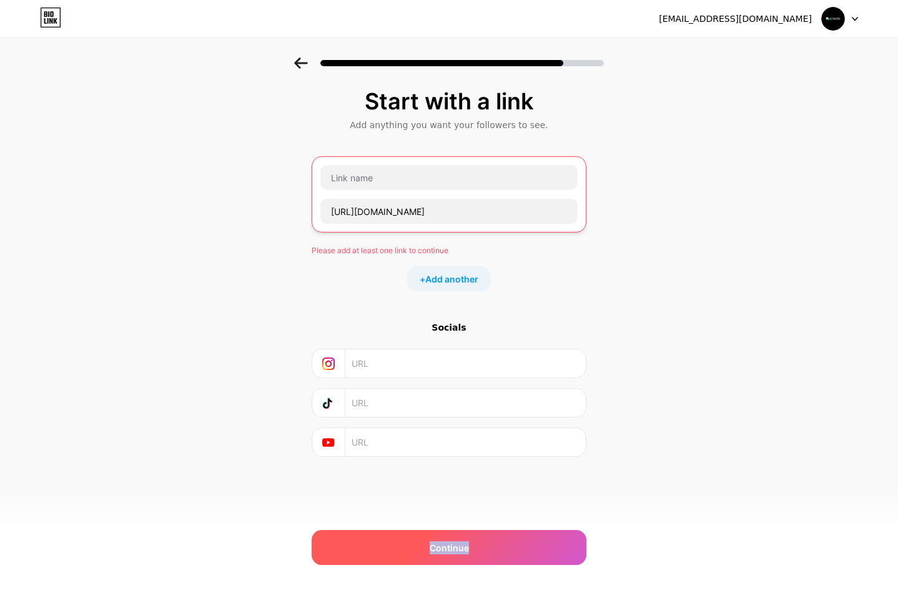
click at [398, 547] on div "Continue" at bounding box center [449, 547] width 275 height 35
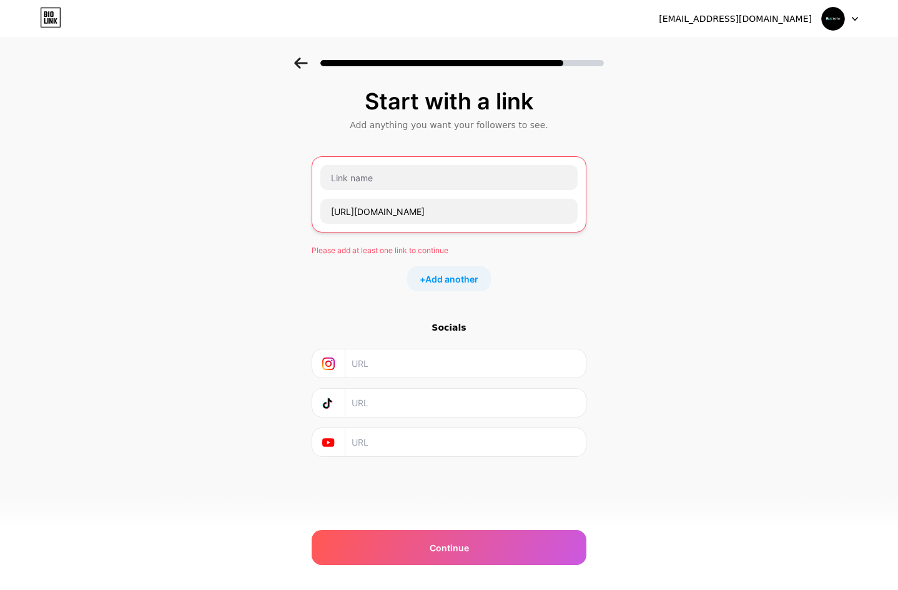
click at [377, 161] on div "[URL][DOMAIN_NAME]" at bounding box center [449, 194] width 275 height 76
click at [375, 174] on input "text" at bounding box center [448, 177] width 257 height 25
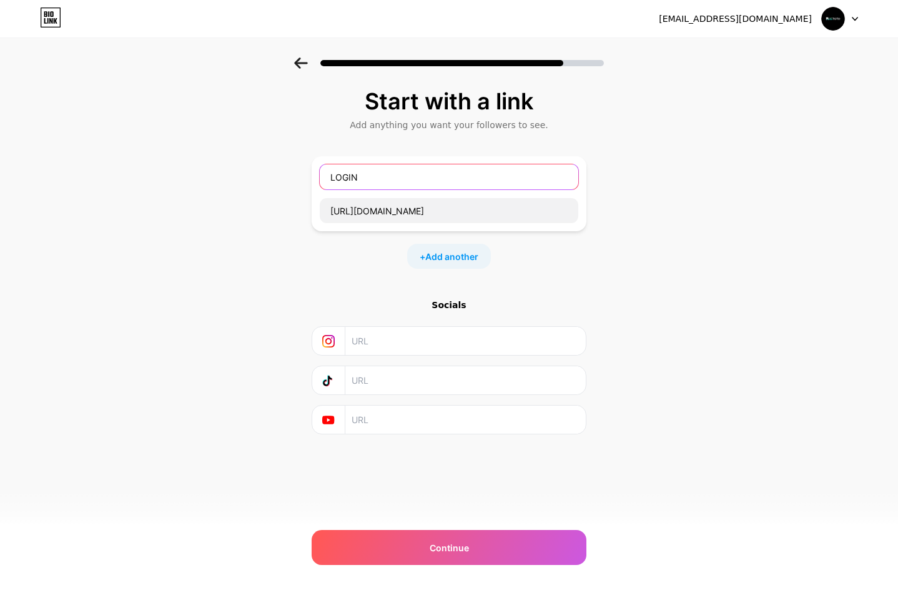
type input "LOGIN"
click at [651, 278] on div "Start with a link Add anything you want your followers to see. LOGIN [URL][DOMA…" at bounding box center [449, 276] width 898 height 439
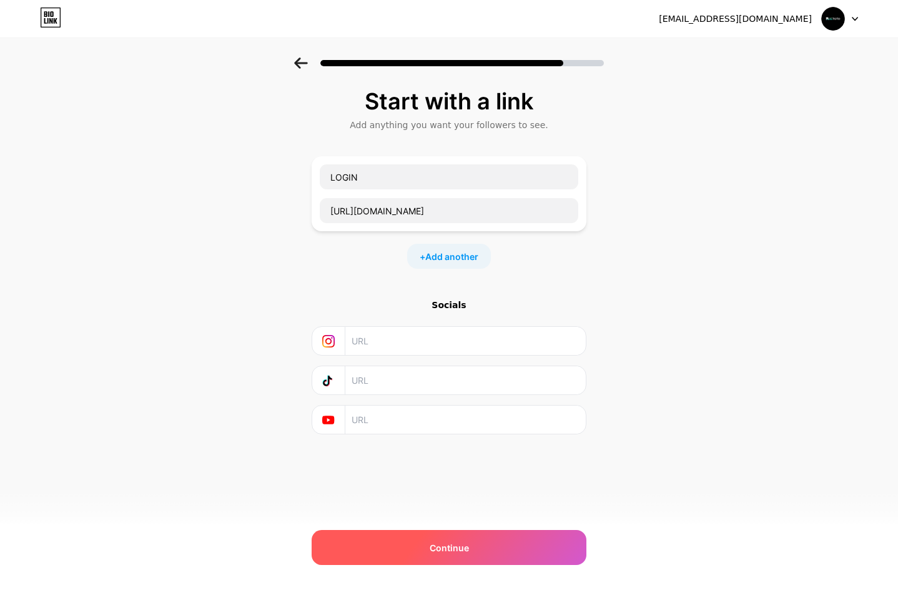
click at [477, 547] on div "Continue" at bounding box center [449, 547] width 275 height 35
click at [435, 541] on span "Continue" at bounding box center [449, 547] width 39 height 13
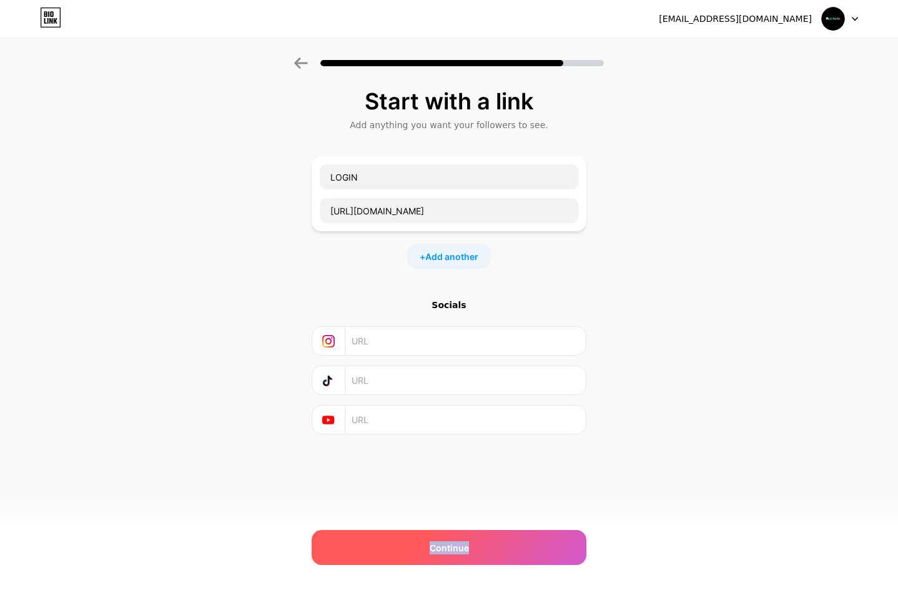
click at [435, 541] on span "Continue" at bounding box center [449, 547] width 39 height 13
click at [440, 544] on span "Continue" at bounding box center [449, 547] width 39 height 13
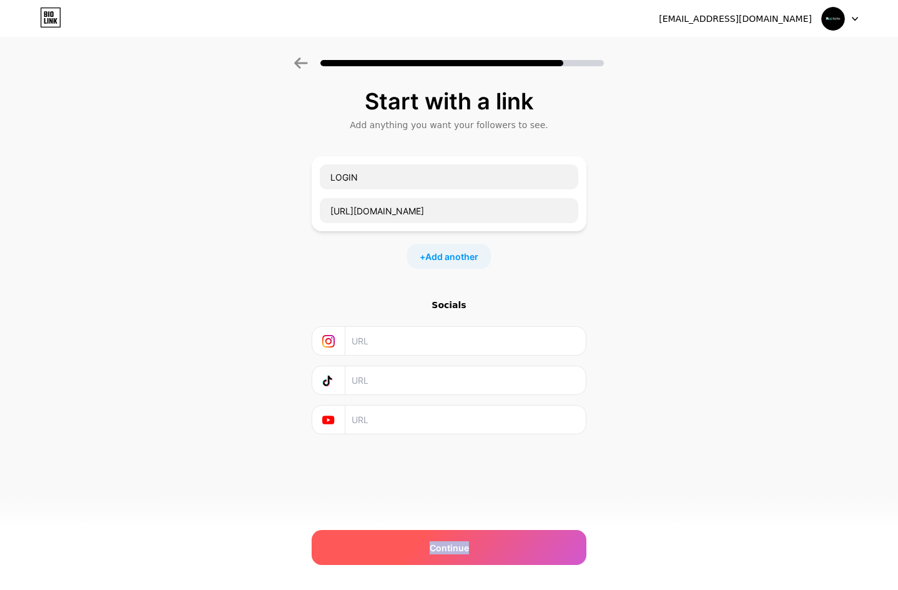
click at [440, 544] on span "Continue" at bounding box center [449, 547] width 39 height 13
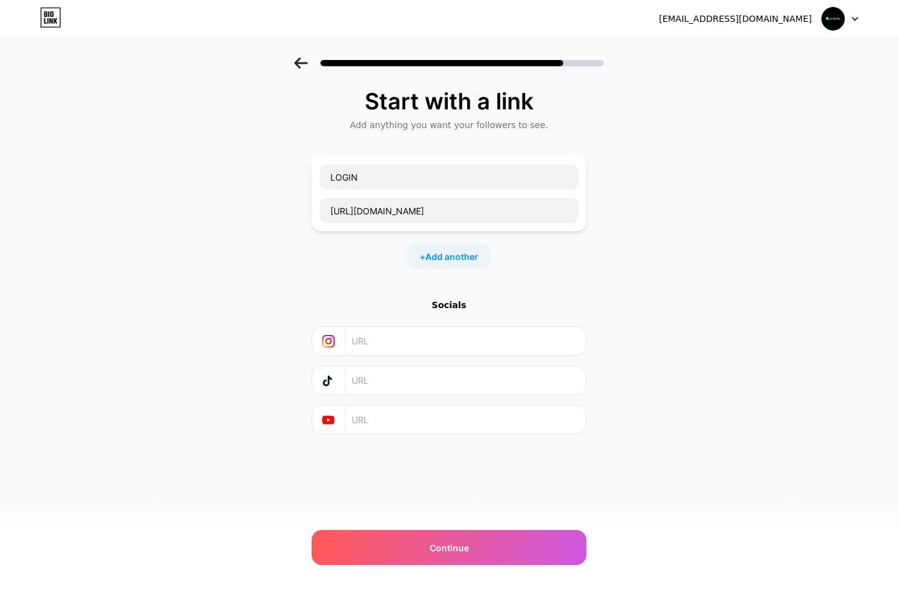
click at [711, 468] on div "Start with a link Add anything you want your followers to see. LOGIN [URL][DOMA…" at bounding box center [449, 276] width 898 height 439
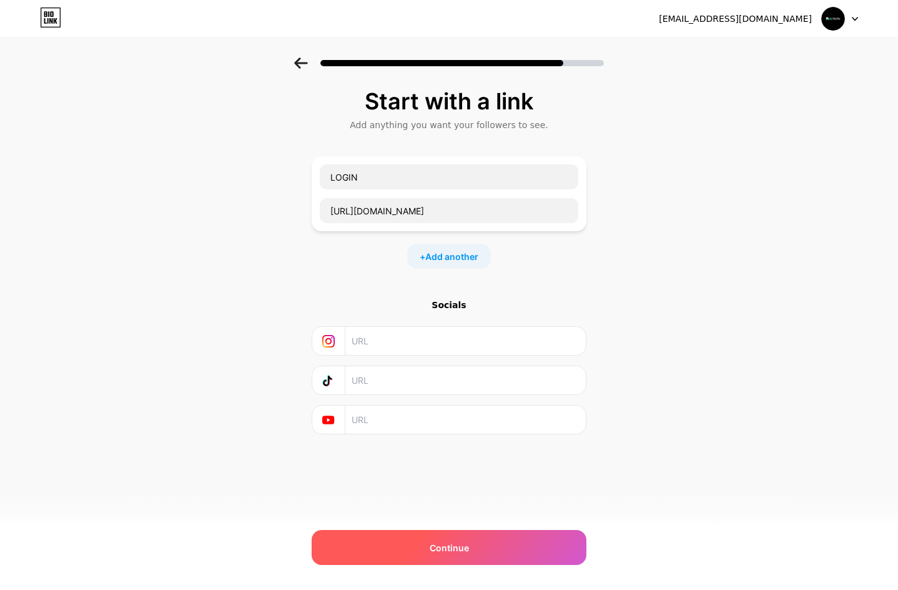
click at [487, 546] on div "Continue" at bounding box center [449, 547] width 275 height 35
click at [550, 540] on div "Continue" at bounding box center [449, 547] width 275 height 35
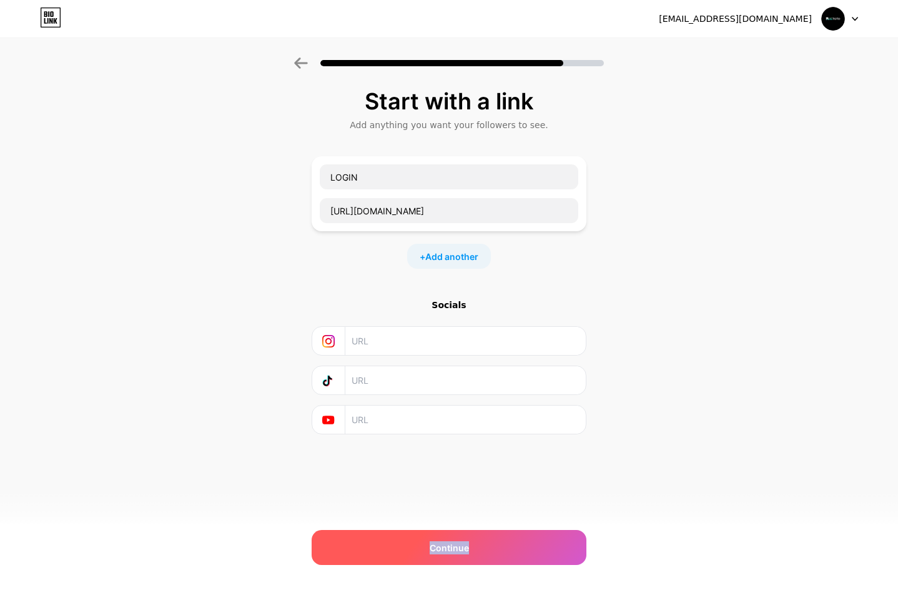
click at [550, 540] on div "Continue" at bounding box center [449, 547] width 275 height 35
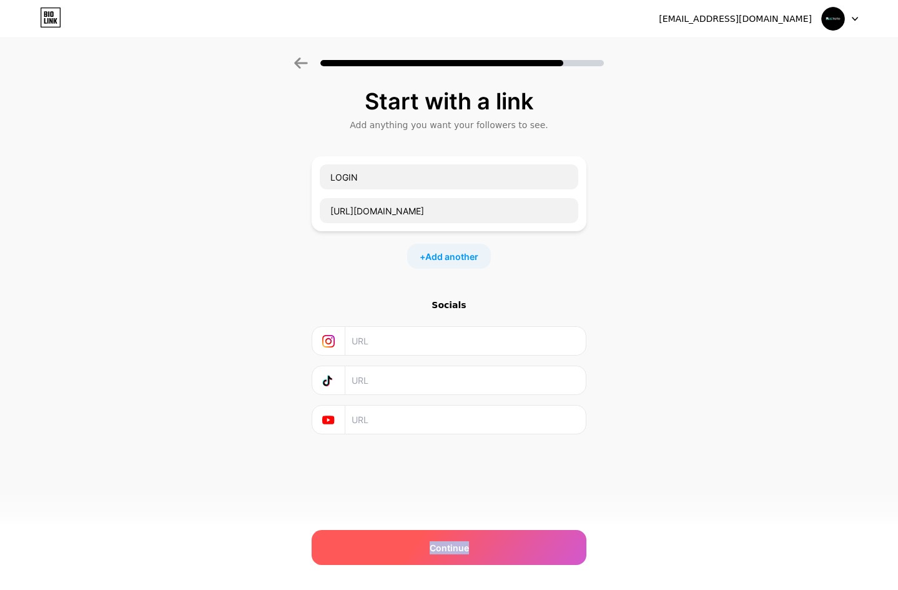
click at [550, 540] on div "Continue" at bounding box center [449, 547] width 275 height 35
click at [456, 550] on span "Continue" at bounding box center [449, 547] width 39 height 13
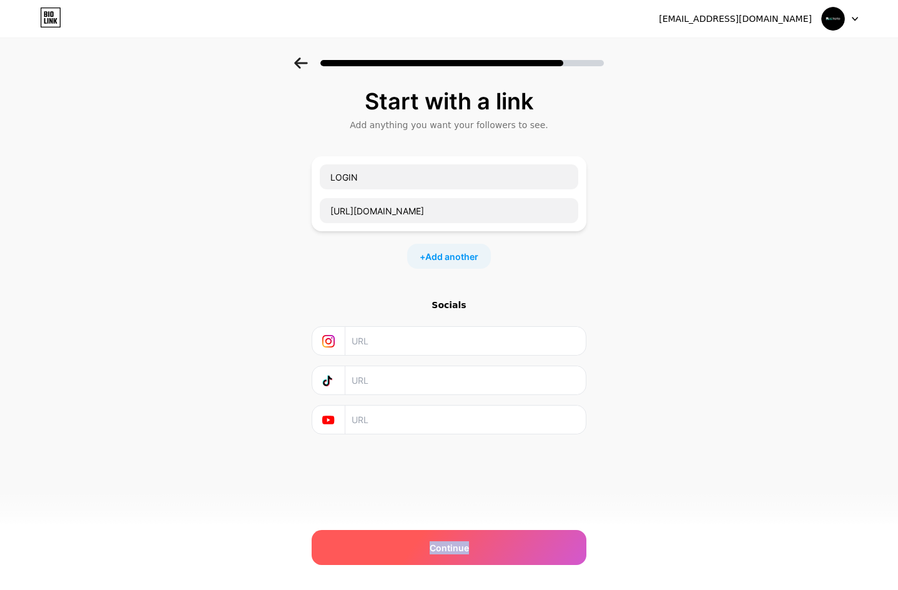
click at [452, 548] on span "Continue" at bounding box center [449, 547] width 39 height 13
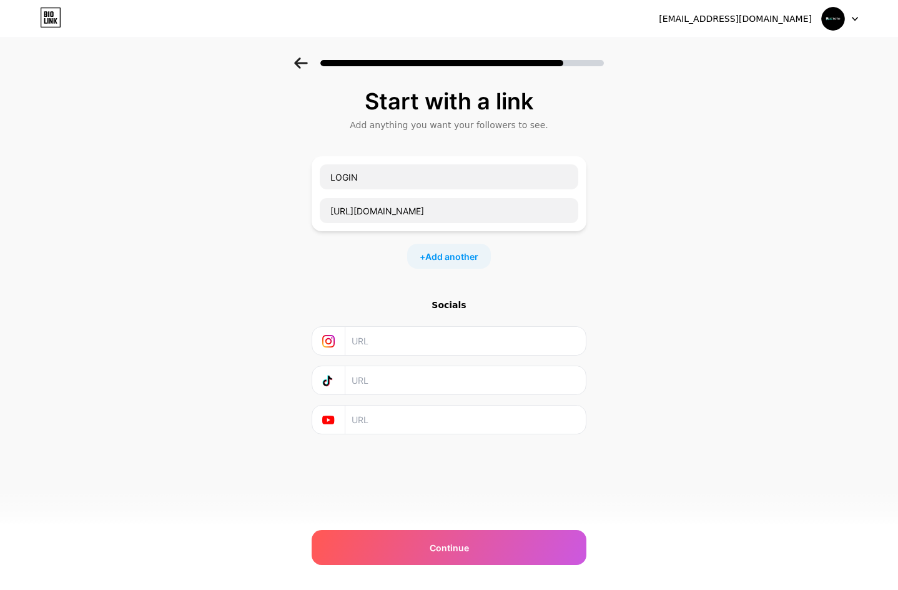
click at [843, 433] on div "Start with a link Add anything you want your followers to see. LOGIN [URL][DOMA…" at bounding box center [449, 276] width 898 height 439
click at [834, 24] on img at bounding box center [833, 19] width 24 height 24
click at [700, 287] on div "Start with a link Add anything you want your followers to see. LOGIN [URL][DOMA…" at bounding box center [449, 276] width 898 height 439
drag, startPoint x: 459, startPoint y: 211, endPoint x: 216, endPoint y: 202, distance: 243.1
click at [216, 202] on div "Start with a link Add anything you want your followers to see. LOGIN [URL][DOMA…" at bounding box center [449, 276] width 898 height 439
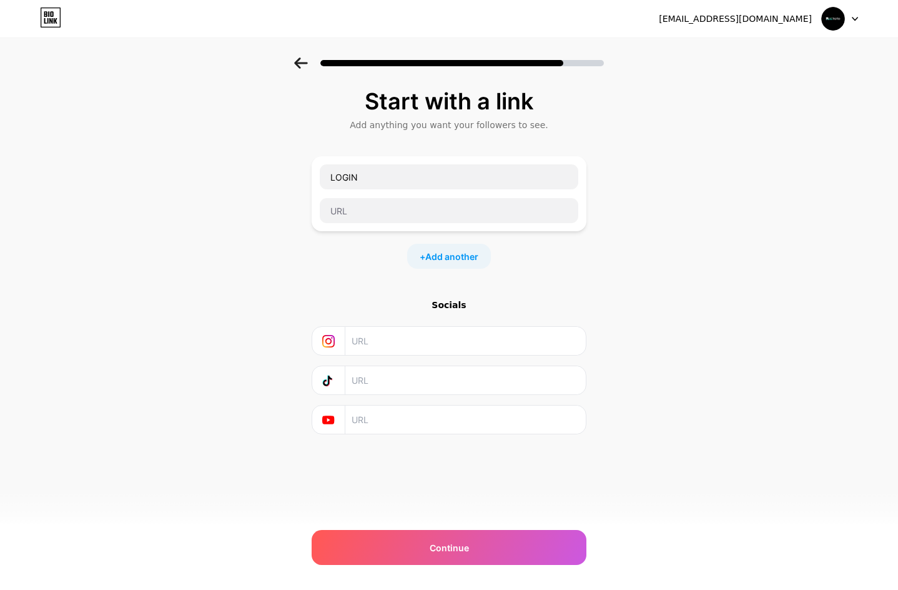
click at [273, 269] on div "Start with a link Add anything you want your followers to see. LOGIN + Add anot…" at bounding box center [449, 276] width 898 height 439
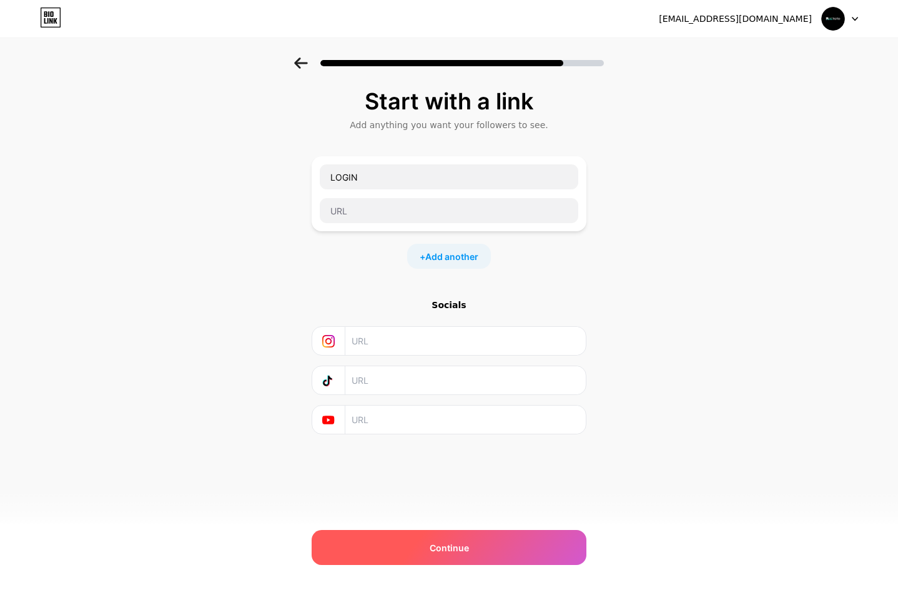
click at [457, 535] on div "Continue" at bounding box center [449, 547] width 275 height 35
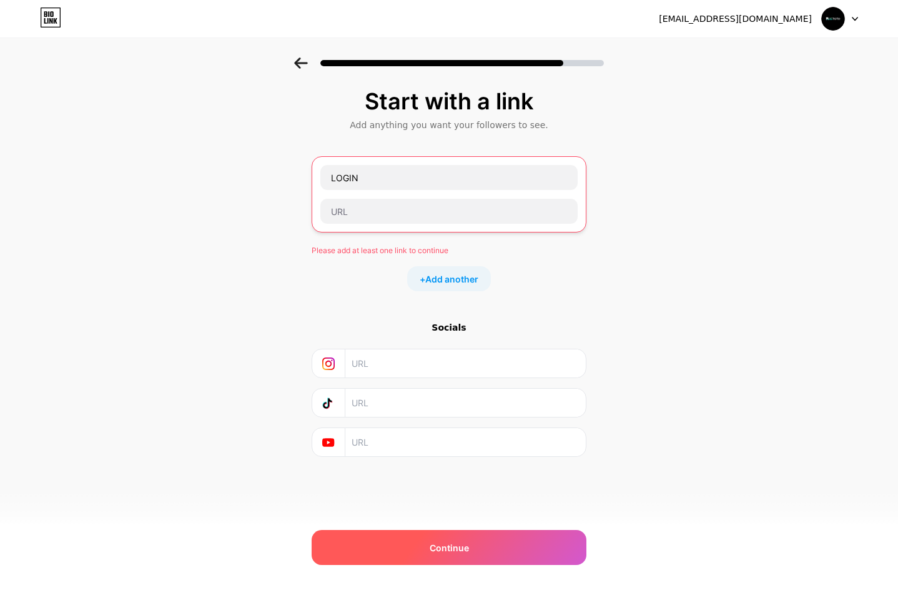
click at [457, 542] on span "Continue" at bounding box center [449, 547] width 39 height 13
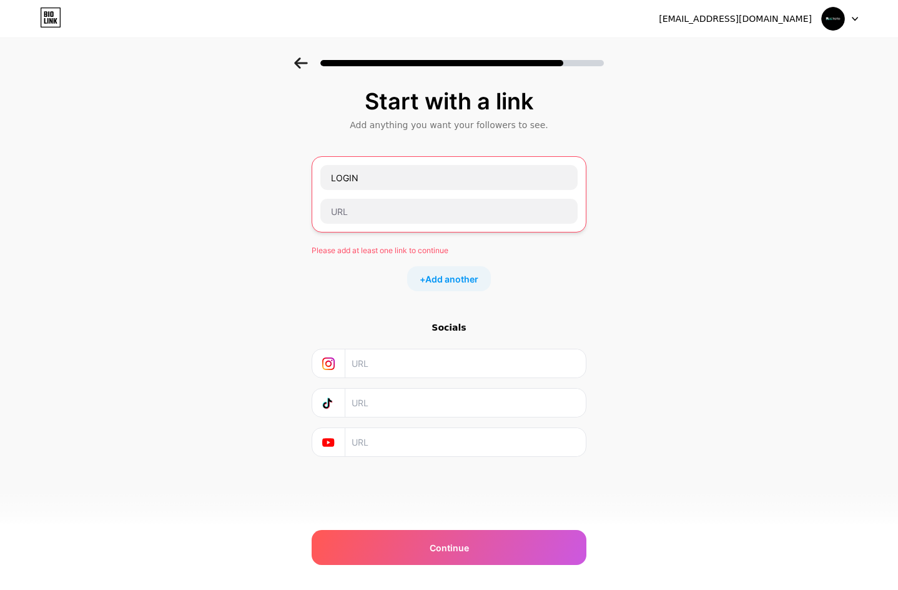
click at [167, 285] on div "Start with a link Add anything you want your followers to see. LOGIN Please add…" at bounding box center [449, 288] width 898 height 462
click at [838, 324] on div "Start with a link Add anything you want your followers to see. LOGIN Please add…" at bounding box center [449, 288] width 898 height 462
click at [385, 213] on input "text" at bounding box center [448, 211] width 257 height 25
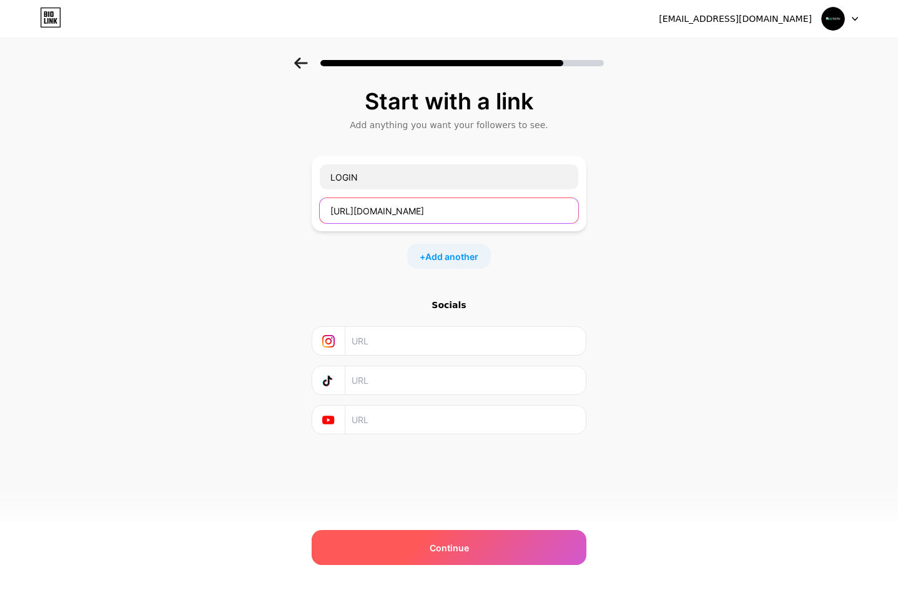
type input "[URL][DOMAIN_NAME]"
click at [450, 534] on div "Continue" at bounding box center [449, 547] width 275 height 35
click at [453, 540] on div "Continue" at bounding box center [449, 547] width 275 height 35
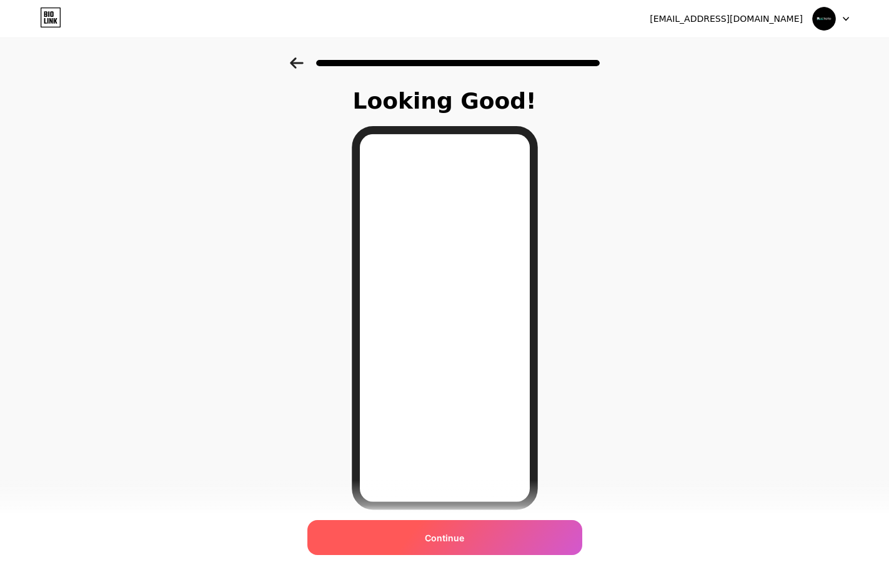
click at [435, 540] on span "Continue" at bounding box center [444, 538] width 39 height 13
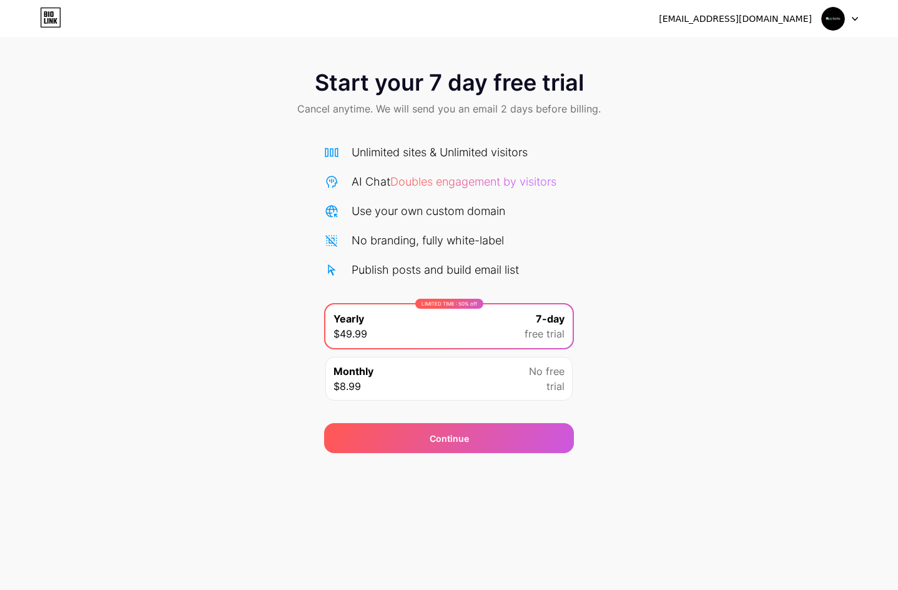
click at [400, 378] on div "Monthly $8.99 No free trial" at bounding box center [448, 379] width 247 height 44
click at [425, 312] on div "LIMITED TIME : 50% off Yearly $49.99 7-day free trial" at bounding box center [448, 326] width 247 height 44
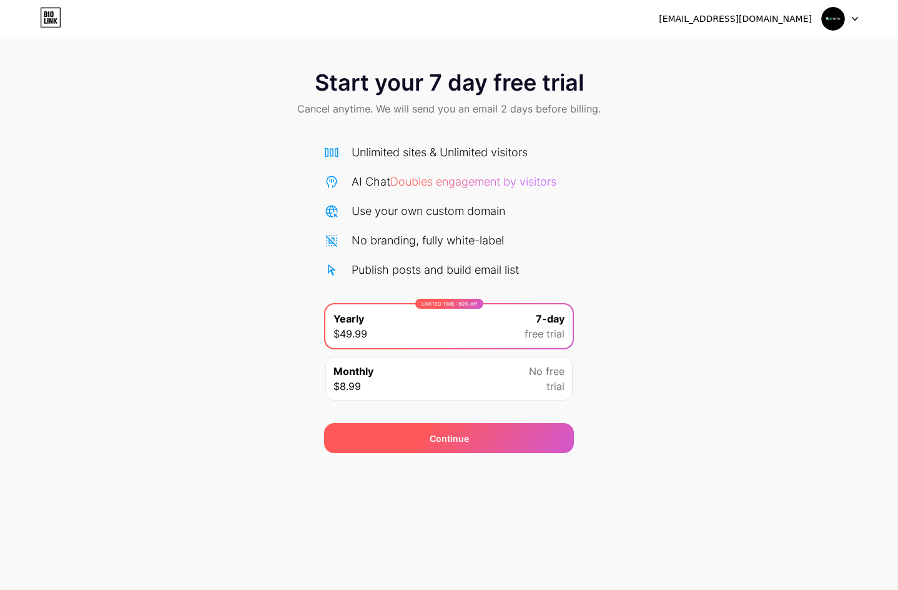
click at [480, 437] on div "Continue" at bounding box center [449, 438] width 250 height 30
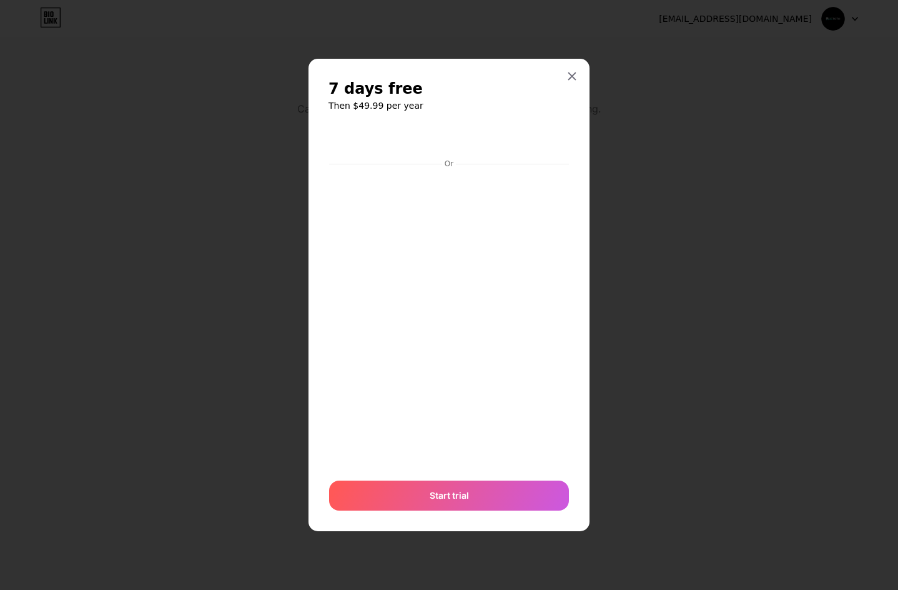
click at [736, 303] on div at bounding box center [449, 295] width 898 height 590
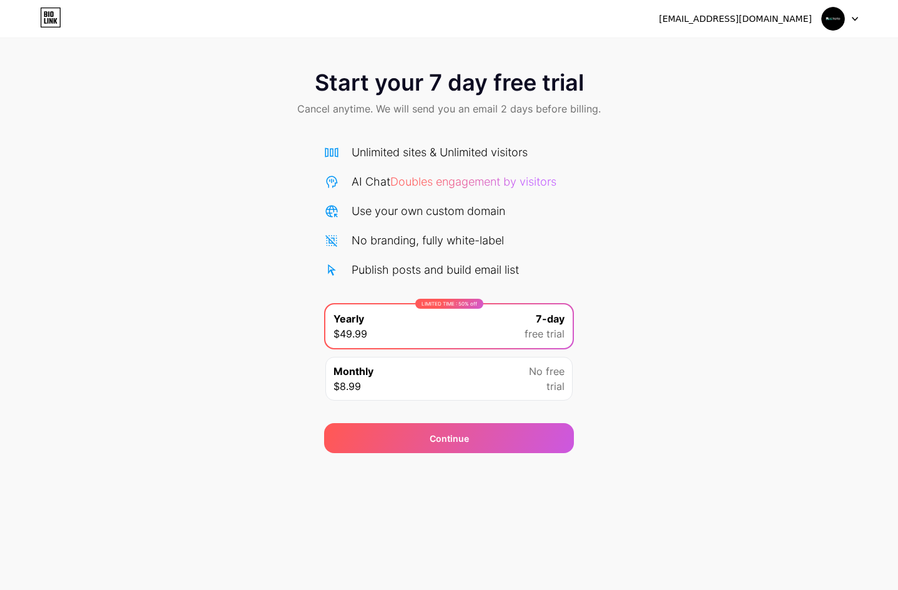
click at [610, 230] on div "Start your 7 day free trial Cancel anytime. We will send you an email 2 days be…" at bounding box center [449, 254] width 898 height 395
